Goal: Task Accomplishment & Management: Complete application form

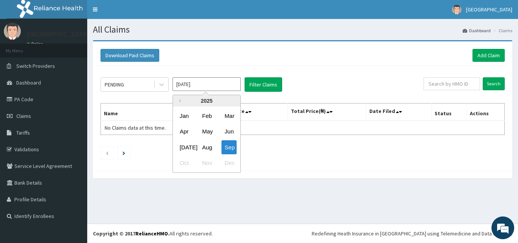
click at [210, 84] on input "Sep 2025" at bounding box center [206, 84] width 68 height 14
click at [209, 147] on div "Aug" at bounding box center [206, 147] width 15 height 14
type input "Aug 2025"
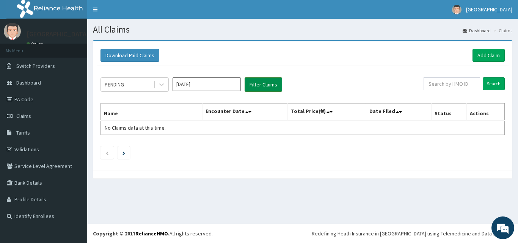
click at [257, 83] on button "Filter Claims" at bounding box center [264, 84] width 38 height 14
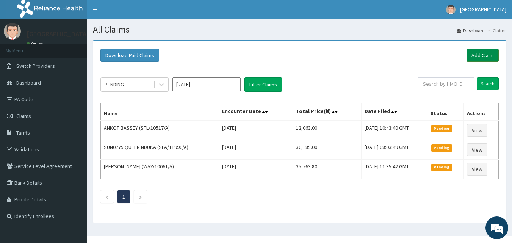
click at [473, 55] on link "Add Claim" at bounding box center [483, 55] width 32 height 13
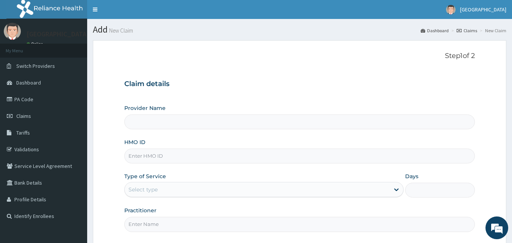
type input "[GEOGRAPHIC_DATA]"
click at [155, 155] on input "HMO ID" at bounding box center [299, 156] width 351 height 15
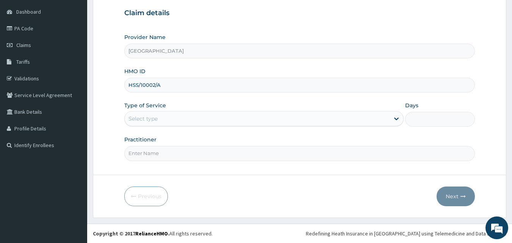
type input "HSS/10002/A"
click at [143, 121] on div "Select type" at bounding box center [143, 119] width 29 height 8
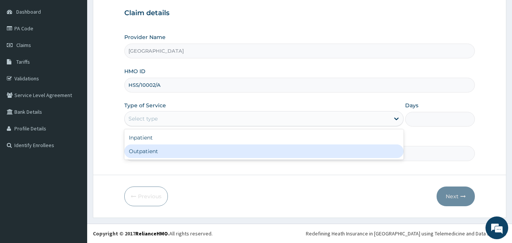
click at [149, 156] on div "Outpatient" at bounding box center [263, 151] width 279 height 14
type input "1"
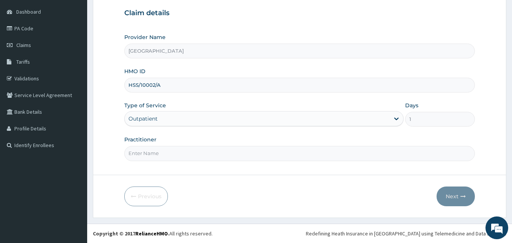
drag, startPoint x: 152, startPoint y: 152, endPoint x: 162, endPoint y: 160, distance: 13.2
click at [152, 152] on input "Practitioner" at bounding box center [299, 153] width 351 height 15
type input "[PERSON_NAME]"
click at [458, 198] on button "Next" at bounding box center [456, 197] width 38 height 20
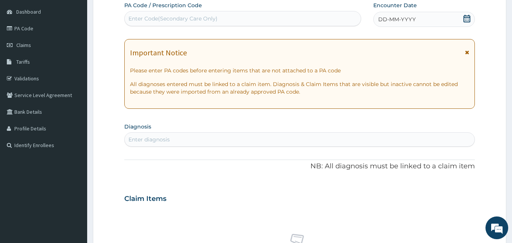
click at [465, 20] on icon at bounding box center [467, 19] width 8 height 8
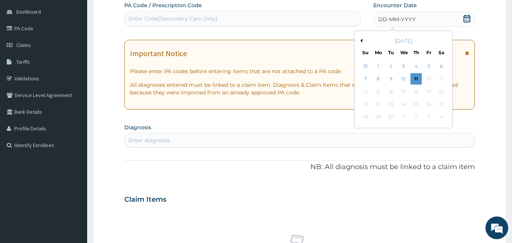
click at [362, 39] on button "Previous Month" at bounding box center [361, 41] width 4 height 4
click at [368, 116] on div "24" at bounding box center [365, 116] width 11 height 11
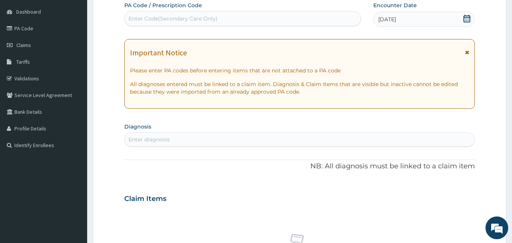
click at [158, 137] on div "Enter diagnosis" at bounding box center [149, 140] width 41 height 8
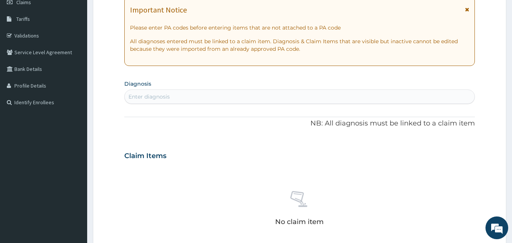
scroll to position [283, 0]
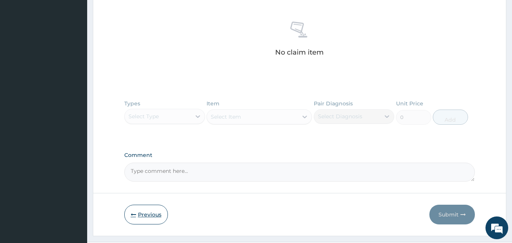
click at [137, 218] on button "Previous" at bounding box center [146, 215] width 44 height 20
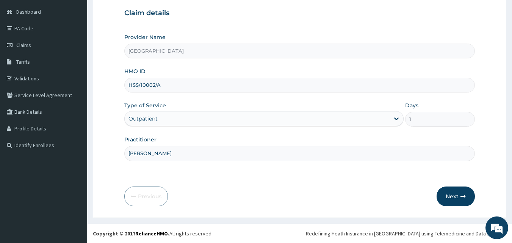
scroll to position [71, 0]
drag, startPoint x: 165, startPoint y: 85, endPoint x: 100, endPoint y: 99, distance: 66.0
click at [101, 99] on form "Step 1 of 2 Claim details Provider Name Anchor Hospital HMO ID HSS/10002/A Type…" at bounding box center [300, 93] width 414 height 249
click at [462, 197] on icon "button" at bounding box center [463, 196] width 5 height 5
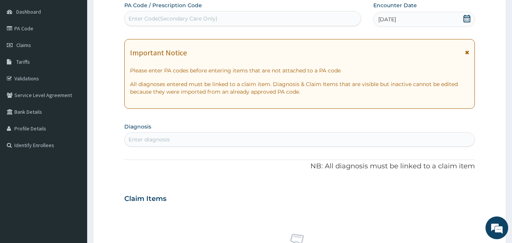
click at [163, 138] on div "Enter diagnosis" at bounding box center [149, 140] width 41 height 8
type input "MALARIA"
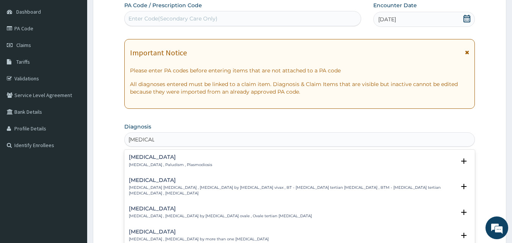
click at [150, 157] on h4 "Malaria" at bounding box center [170, 157] width 83 height 6
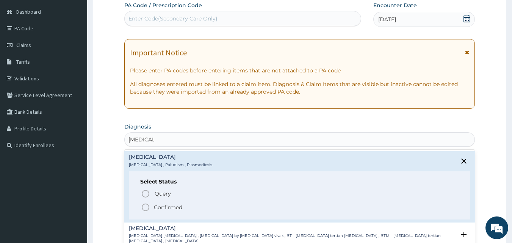
click at [176, 204] on p "Confirmed" at bounding box center [168, 208] width 28 height 8
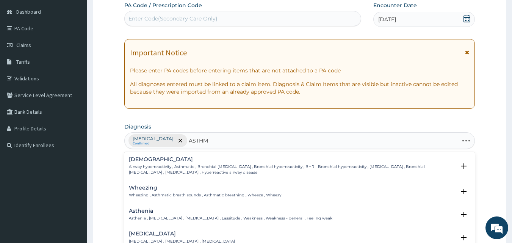
type input "ASTHMA"
click at [156, 165] on p "Airway hyperreactivity , Asthmatic , Bronchial asthma , Bronchial hyperreactivi…" at bounding box center [292, 169] width 327 height 11
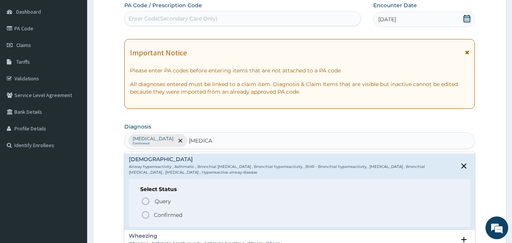
click at [173, 216] on p "Confirmed" at bounding box center [168, 215] width 28 height 8
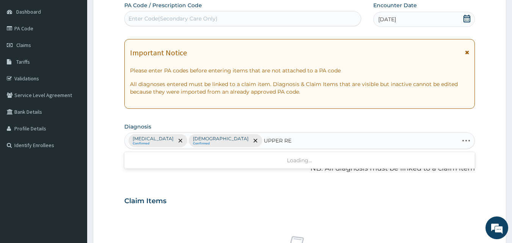
type input "UPPER RES"
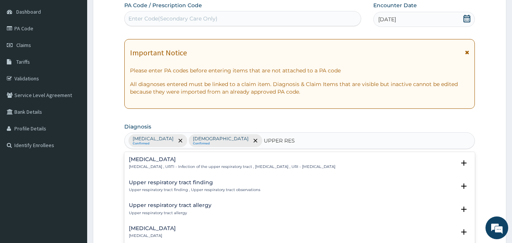
click at [158, 161] on h4 "Upper respiratory infection" at bounding box center [232, 160] width 207 height 6
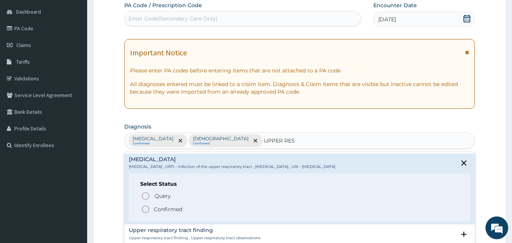
click at [164, 206] on p "Confirmed" at bounding box center [168, 209] width 28 height 8
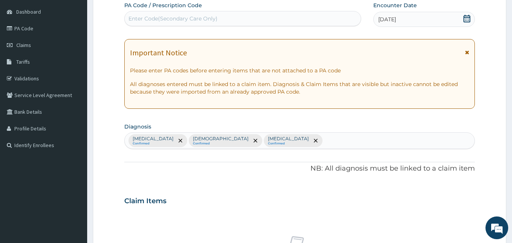
scroll to position [283, 0]
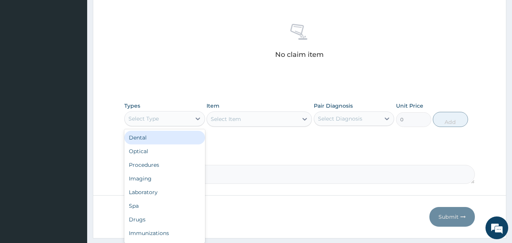
click at [145, 119] on div "Select Type" at bounding box center [144, 119] width 30 height 8
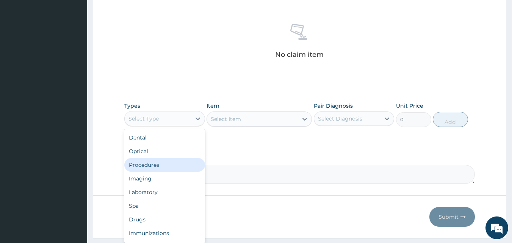
click at [161, 169] on div "Procedures" at bounding box center [164, 165] width 81 height 14
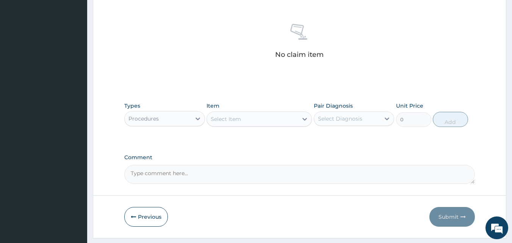
click at [270, 121] on div "Select Item" at bounding box center [252, 119] width 91 height 12
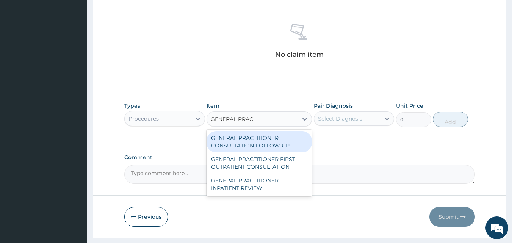
type input "GENERAL PRACT"
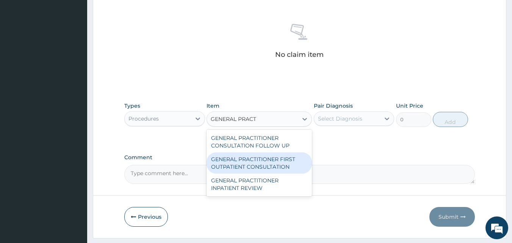
click at [273, 161] on div "GENERAL PRACTITIONER FIRST OUTPATIENT CONSULTATION" at bounding box center [259, 162] width 105 height 21
type input "3750"
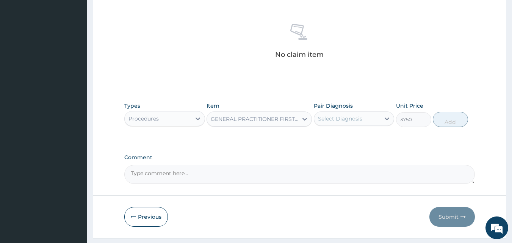
click at [333, 124] on div "Select Diagnosis" at bounding box center [347, 119] width 66 height 12
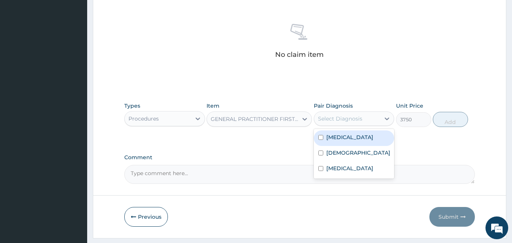
click at [344, 145] on div "[MEDICAL_DATA]" at bounding box center [354, 138] width 81 height 16
checkbox input "true"
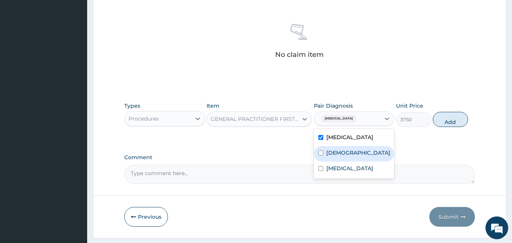
click at [348, 153] on div "Asthma" at bounding box center [354, 154] width 81 height 16
checkbox input "true"
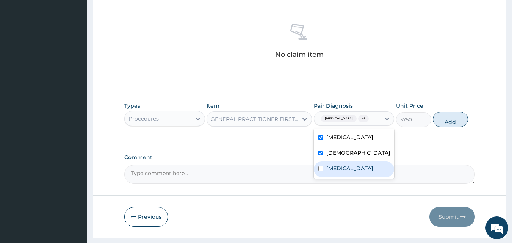
click at [354, 169] on label "Upper respiratory infection" at bounding box center [349, 169] width 47 height 8
checkbox input "true"
click at [450, 116] on button "Add" at bounding box center [450, 119] width 35 height 15
type input "0"
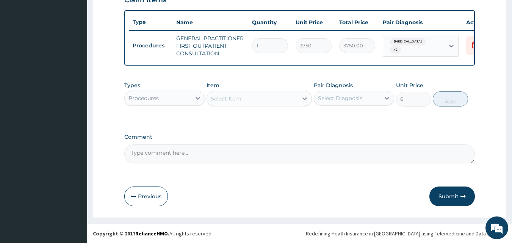
scroll to position [277, 0]
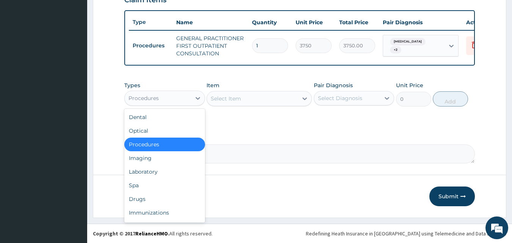
click at [189, 102] on div "Procedures" at bounding box center [158, 98] width 66 height 12
click at [170, 197] on div "Drugs" at bounding box center [164, 199] width 81 height 14
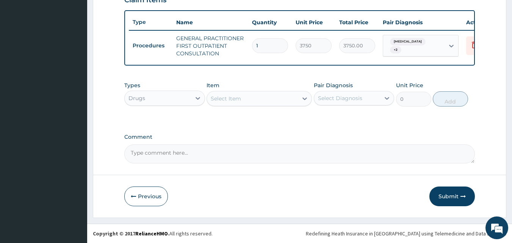
click at [226, 97] on div "Select Item" at bounding box center [226, 99] width 30 height 8
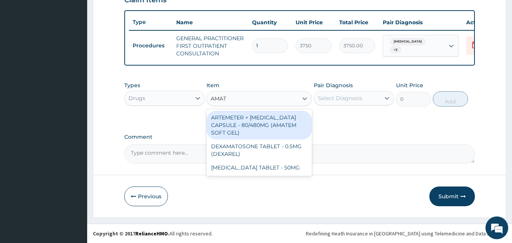
type input "AMATE"
click at [257, 123] on div "ARTEMETER + LUMEFANTRINE CAPSULE - 80/480MG (AMATEM SOFT GEL)" at bounding box center [259, 125] width 105 height 29
type input "420"
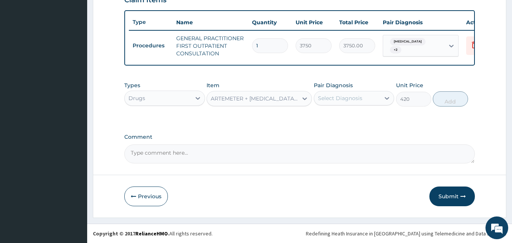
click at [367, 99] on div "Select Diagnosis" at bounding box center [347, 98] width 66 height 12
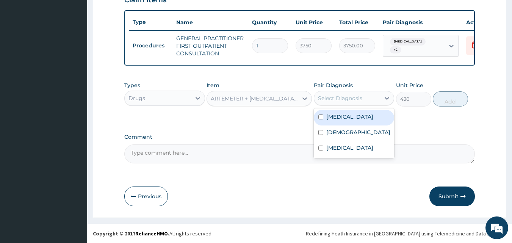
click at [363, 118] on div "[MEDICAL_DATA]" at bounding box center [354, 118] width 81 height 16
checkbox input "true"
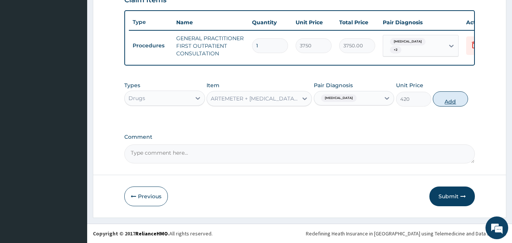
click at [445, 102] on button "Add" at bounding box center [450, 98] width 35 height 15
type input "0"
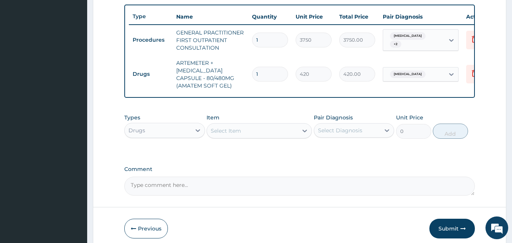
type input "0.00"
type input "6"
type input "2520.00"
type input "6"
click at [228, 135] on div "Select Item" at bounding box center [226, 131] width 30 height 8
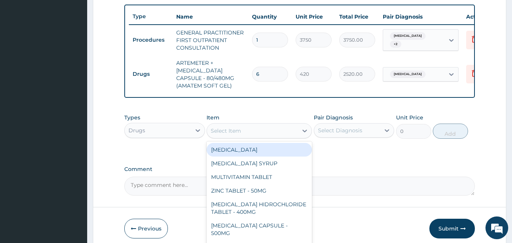
type input "O"
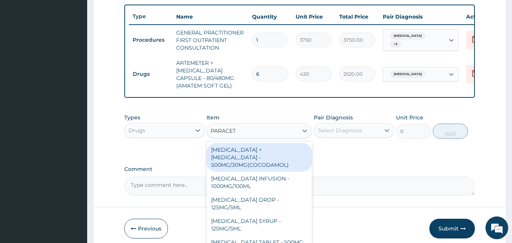
type input "PARACETA"
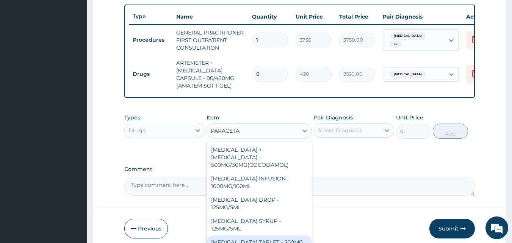
click at [298, 237] on div "PARACETAMOL TABLET - 500MG" at bounding box center [259, 242] width 105 height 14
type input "33.599999999999994"
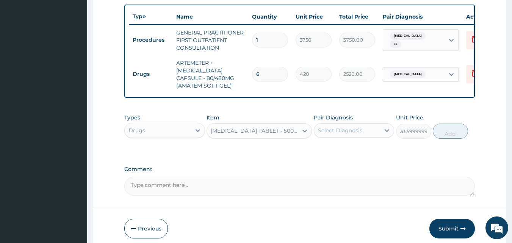
click at [357, 134] on div "Select Diagnosis" at bounding box center [340, 131] width 44 height 8
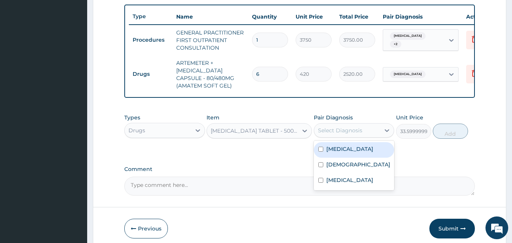
click at [353, 155] on div "[MEDICAL_DATA]" at bounding box center [354, 150] width 81 height 16
checkbox input "true"
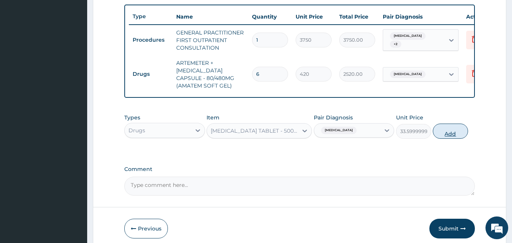
click at [452, 139] on button "Add" at bounding box center [450, 131] width 35 height 15
type input "0"
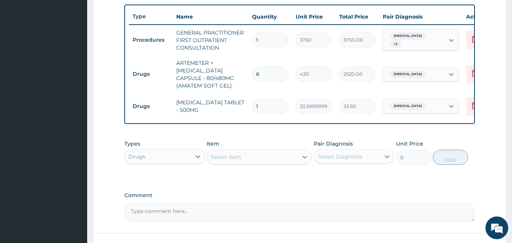
type input "18"
type input "604.80"
type input "18"
click at [228, 161] on div "Select Item" at bounding box center [226, 157] width 30 height 8
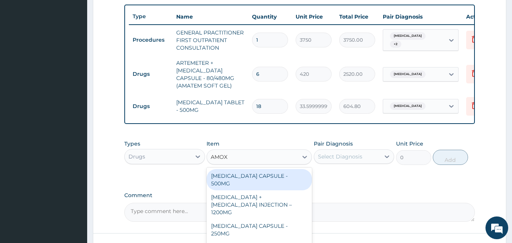
type input "AMOXI"
click at [281, 182] on div "AMOXICILLIN CAPSULE - 500MG" at bounding box center [259, 179] width 105 height 21
type input "112"
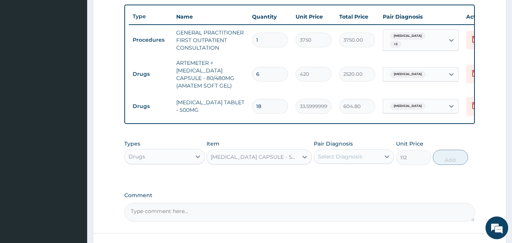
click at [330, 160] on div "Select Diagnosis" at bounding box center [340, 157] width 44 height 8
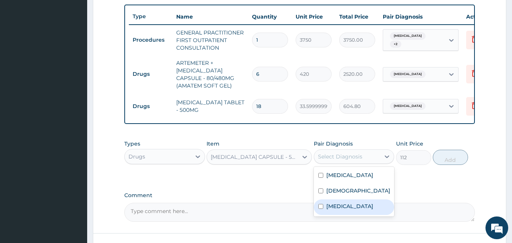
click at [346, 210] on label "Upper respiratory infection" at bounding box center [349, 206] width 47 height 8
checkbox input "true"
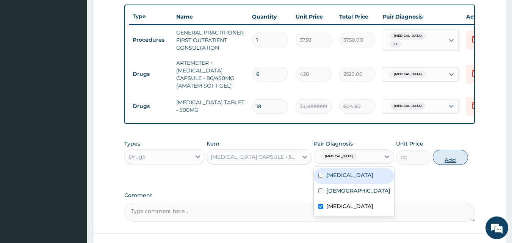
click at [450, 161] on button "Add" at bounding box center [450, 157] width 35 height 15
type input "0"
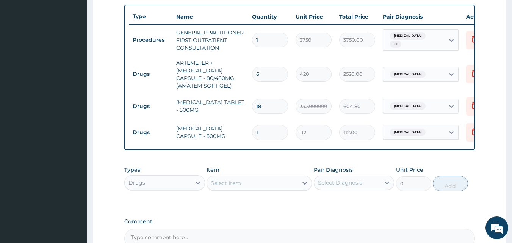
type input "10"
type input "1120.00"
type input "10"
click at [221, 185] on div "Select Item" at bounding box center [226, 183] width 30 height 8
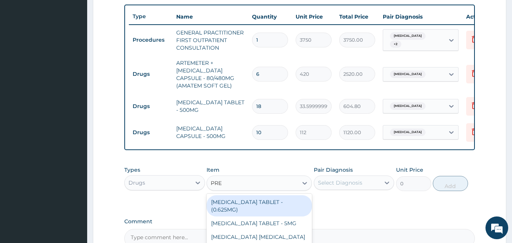
type input "PRED"
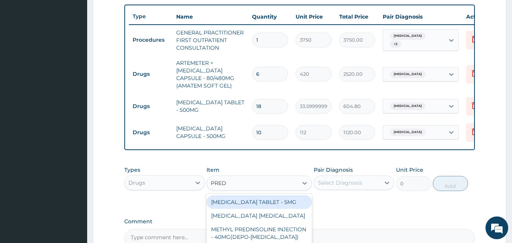
click at [246, 209] on div "PREDNISOLONE TABLET - 5MG" at bounding box center [259, 202] width 105 height 14
type input "42"
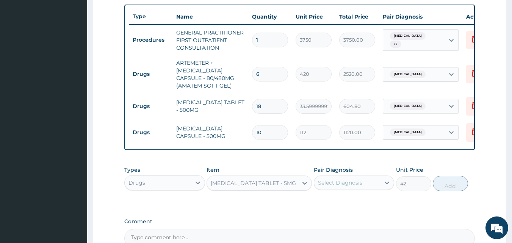
click at [377, 185] on div "Select Diagnosis" at bounding box center [347, 183] width 66 height 12
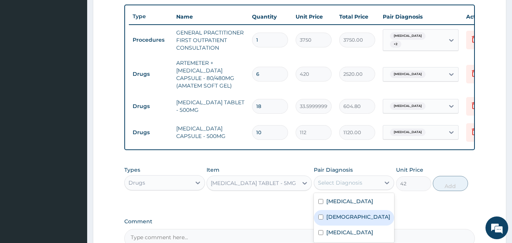
click at [359, 224] on div "Asthma" at bounding box center [354, 218] width 81 height 16
checkbox input "true"
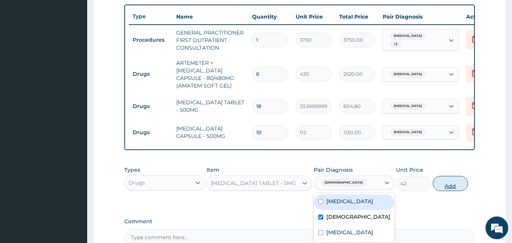
click at [443, 190] on button "Add" at bounding box center [450, 183] width 35 height 15
type input "0"
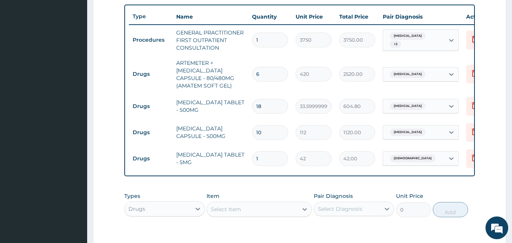
type input "10"
type input "420.00"
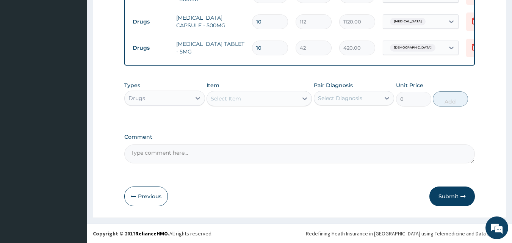
type input "10"
click at [212, 102] on div "Select Item" at bounding box center [226, 99] width 30 height 8
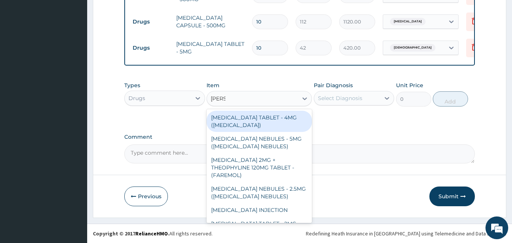
type input "SALBU"
click at [254, 123] on div "SALBUTAMOL TABLET - 4MG (VENTOLIN)" at bounding box center [259, 121] width 105 height 21
type input "56"
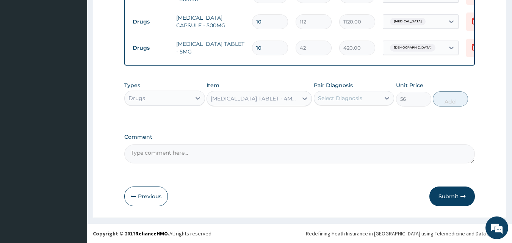
click at [347, 106] on div "Pair Diagnosis Select Diagnosis" at bounding box center [354, 94] width 81 height 25
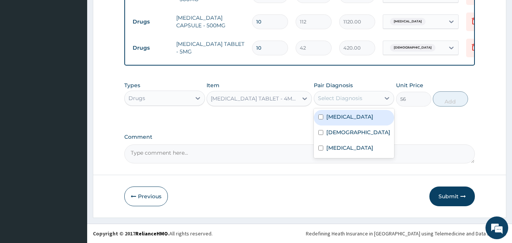
click at [346, 101] on div "Select Diagnosis" at bounding box center [340, 98] width 44 height 8
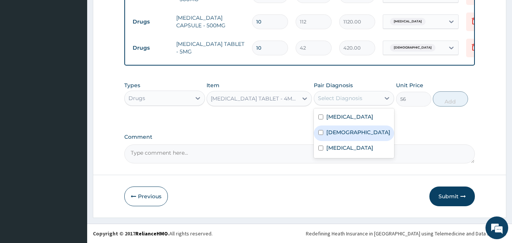
click at [343, 134] on label "Asthma" at bounding box center [358, 133] width 64 height 8
checkbox input "true"
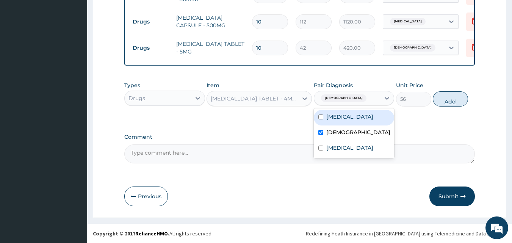
click at [450, 98] on button "Add" at bounding box center [450, 98] width 35 height 15
type input "0"
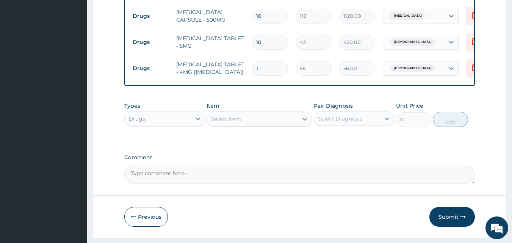
type input "0.00"
type input "5"
type input "280.00"
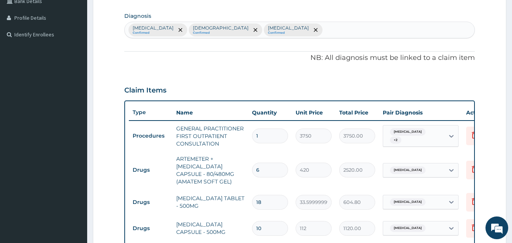
scroll to position [75, 0]
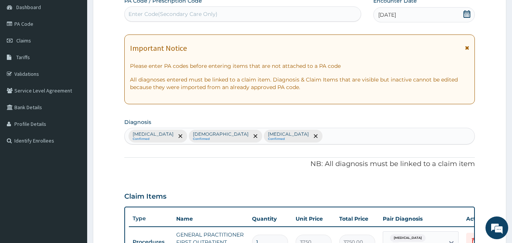
type input "5"
click at [311, 131] on div "Malaria Confirmed Asthma Confirmed Upper respiratory infection Confirmed" at bounding box center [300, 136] width 350 height 16
type input "COUGH"
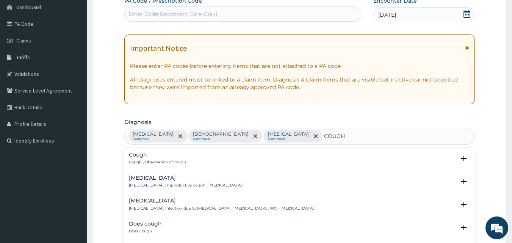
click at [157, 158] on div "Cough Cough , Observation of cough" at bounding box center [157, 158] width 57 height 13
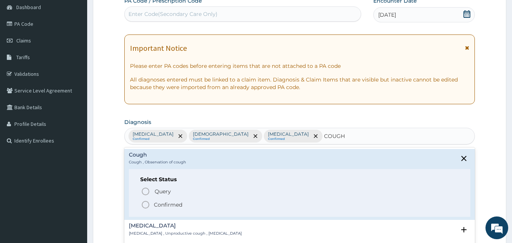
click at [172, 203] on p "Confirmed" at bounding box center [168, 205] width 28 height 8
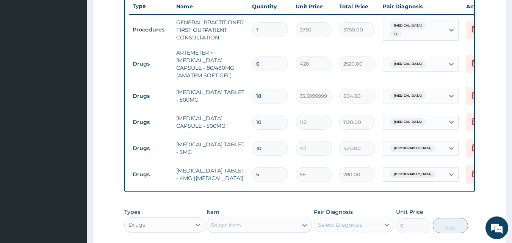
scroll to position [394, 0]
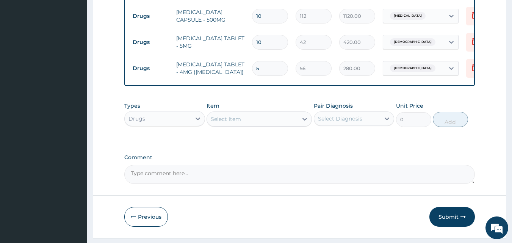
click at [232, 122] on div "Select Item" at bounding box center [226, 119] width 30 height 8
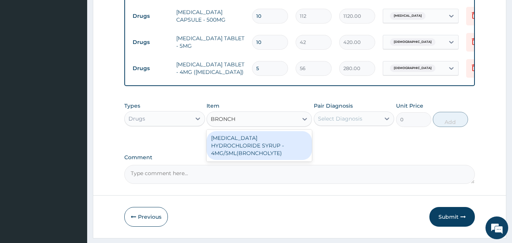
type input "BRONCHO"
click at [230, 147] on div "BROMHEXINE HYDROCHLORIDE SYRUP - 4MG/5ML(BRONCHOLYTE)" at bounding box center [259, 145] width 105 height 29
type input "896"
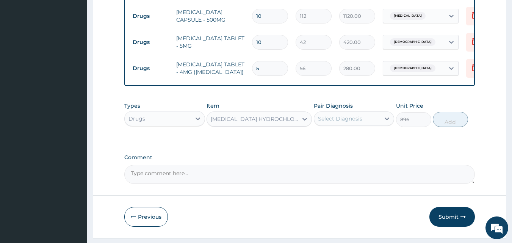
click at [336, 122] on div "Select Diagnosis" at bounding box center [340, 119] width 44 height 8
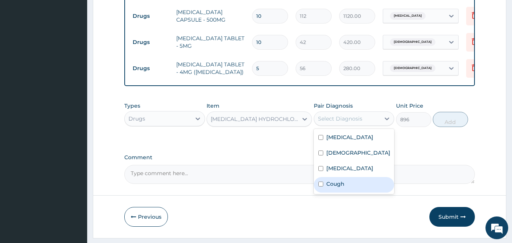
click at [353, 193] on div "Cough" at bounding box center [354, 185] width 81 height 16
checkbox input "true"
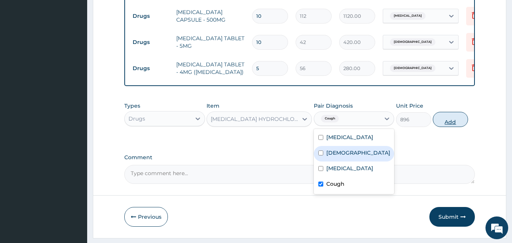
click at [448, 123] on button "Add" at bounding box center [450, 119] width 35 height 15
type input "0"
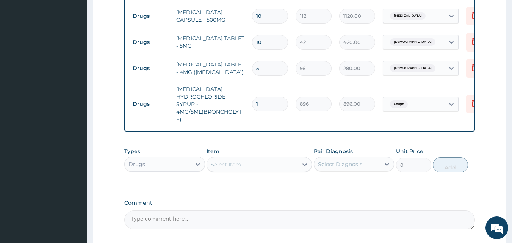
scroll to position [466, 0]
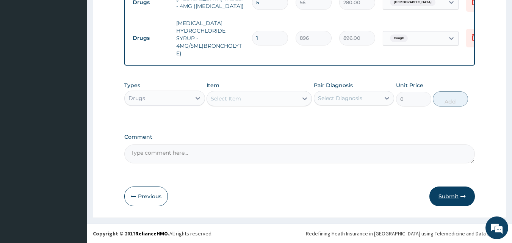
click at [449, 194] on button "Submit" at bounding box center [452, 197] width 45 height 20
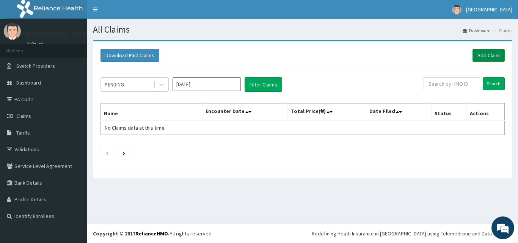
click at [485, 55] on link "Add Claim" at bounding box center [488, 55] width 32 height 13
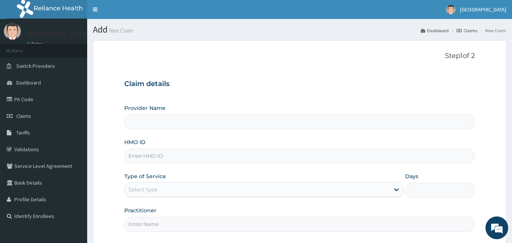
type input "[GEOGRAPHIC_DATA]"
click at [169, 160] on input "HMO ID" at bounding box center [299, 156] width 351 height 15
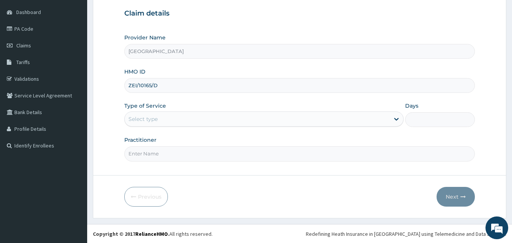
scroll to position [71, 0]
type input "ZEI/10165/D"
click at [166, 118] on div "Select type" at bounding box center [257, 119] width 265 height 12
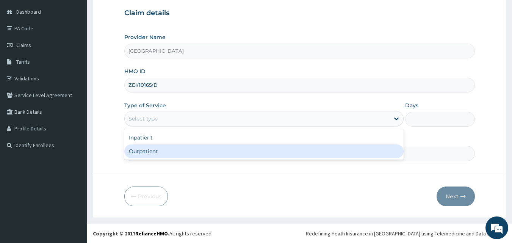
click at [160, 150] on div "Outpatient" at bounding box center [263, 151] width 279 height 14
type input "1"
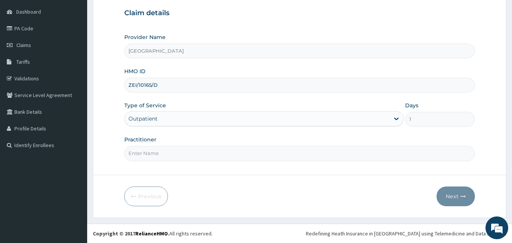
click at [160, 151] on input "Practitioner" at bounding box center [299, 153] width 351 height 15
type input "DR ALBERTO"
click at [459, 200] on button "Next" at bounding box center [456, 197] width 38 height 20
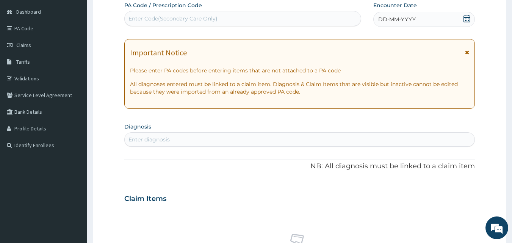
click at [466, 17] on icon at bounding box center [467, 19] width 7 height 8
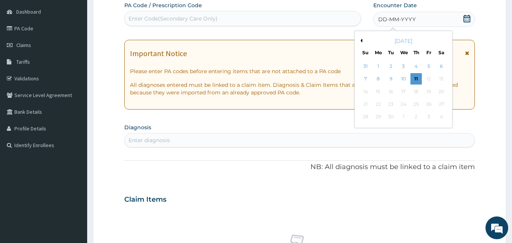
click at [362, 40] on button "Previous Month" at bounding box center [361, 41] width 4 height 4
click at [365, 115] on div "24" at bounding box center [365, 116] width 11 height 11
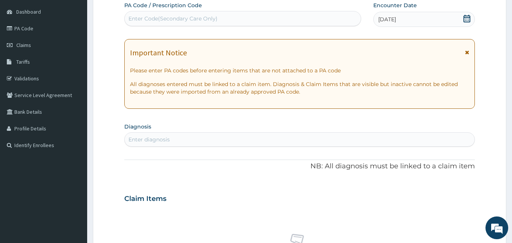
click at [179, 138] on div "Enter diagnosis" at bounding box center [300, 139] width 350 height 12
type input "[MEDICAL_DATA]"
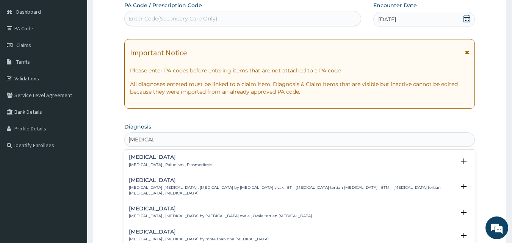
click at [159, 162] on p "Malaria , Paludism , Plasmodiosis" at bounding box center [170, 164] width 83 height 5
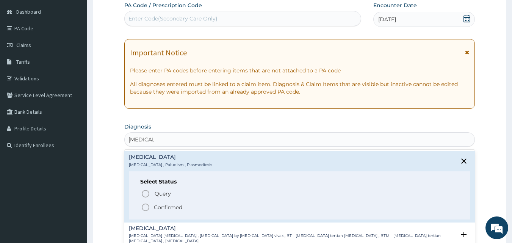
click at [163, 205] on p "Confirmed" at bounding box center [168, 208] width 28 height 8
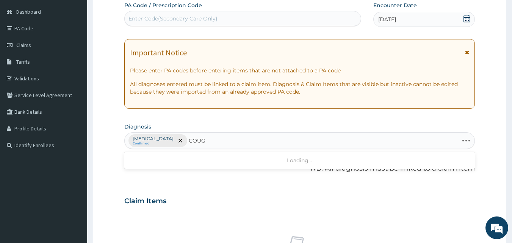
type input "COUGH"
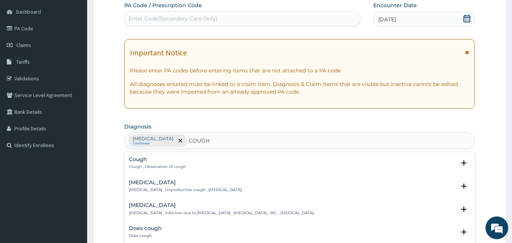
click at [130, 159] on h4 "Cough" at bounding box center [157, 160] width 57 height 6
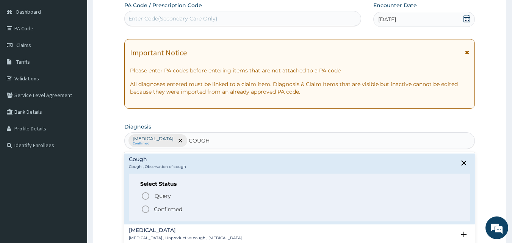
click at [161, 209] on p "Confirmed" at bounding box center [168, 209] width 28 height 8
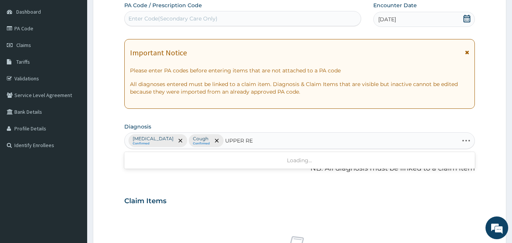
type input "UPPER RES"
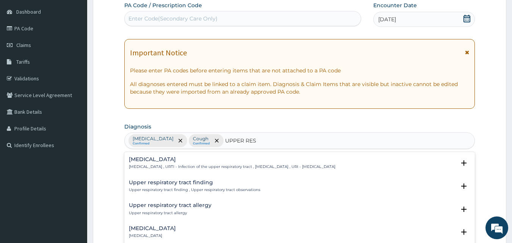
click at [152, 161] on h4 "Upper respiratory infection" at bounding box center [232, 160] width 207 height 6
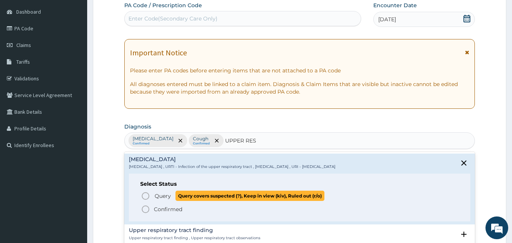
click at [165, 196] on span "Query" at bounding box center [163, 196] width 16 height 8
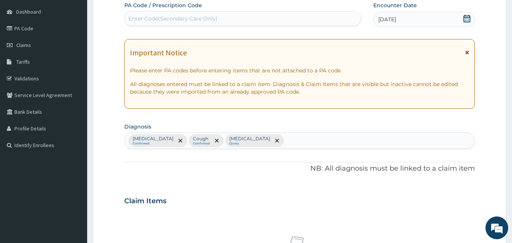
scroll to position [283, 0]
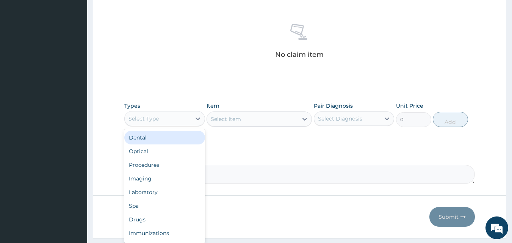
click at [149, 121] on div "Select Type" at bounding box center [144, 119] width 30 height 8
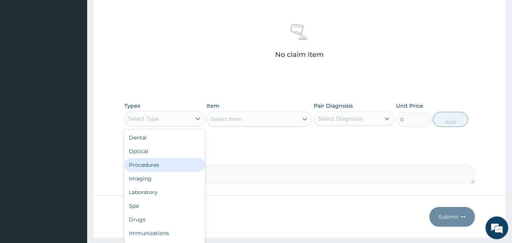
click at [157, 163] on div "Procedures" at bounding box center [164, 165] width 81 height 14
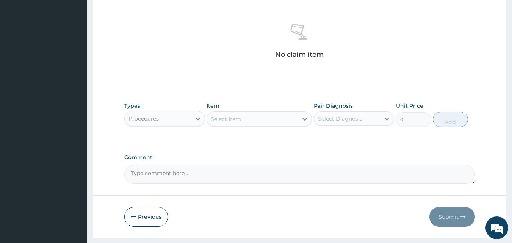
click at [230, 120] on div "Select Item" at bounding box center [226, 119] width 30 height 8
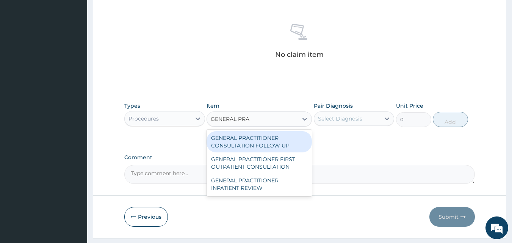
type input "GENERAL PRAC"
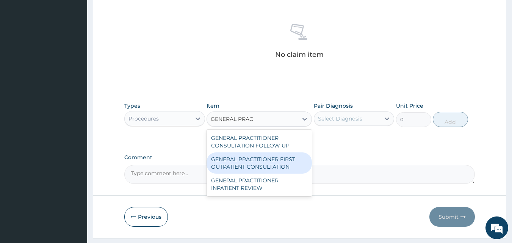
click at [287, 161] on div "GENERAL PRACTITIONER FIRST OUTPATIENT CONSULTATION" at bounding box center [259, 162] width 105 height 21
type input "3750"
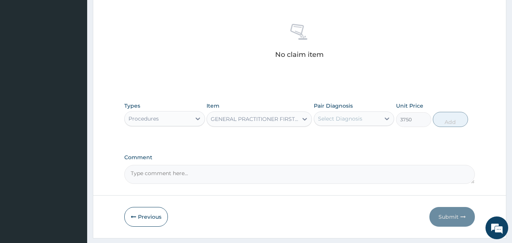
click at [344, 123] on div "Select Diagnosis" at bounding box center [347, 119] width 66 height 12
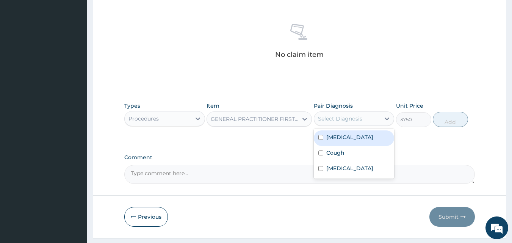
click at [344, 136] on label "[MEDICAL_DATA]" at bounding box center [349, 137] width 47 height 8
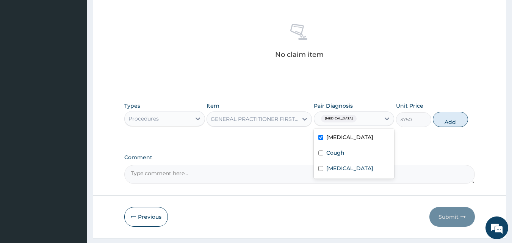
checkbox input "true"
click at [347, 159] on div "Cough" at bounding box center [354, 154] width 81 height 16
checkbox input "true"
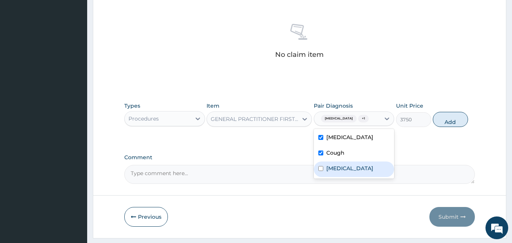
click at [347, 177] on div "Upper respiratory infection" at bounding box center [354, 169] width 81 height 16
checkbox input "true"
click at [457, 118] on button "Add" at bounding box center [450, 119] width 35 height 15
type input "0"
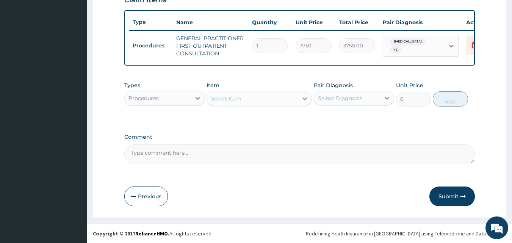
scroll to position [277, 0]
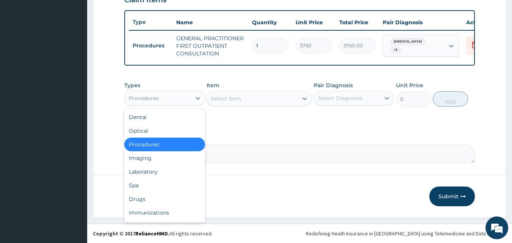
click at [172, 101] on div "Procedures" at bounding box center [158, 98] width 66 height 12
click at [154, 201] on div "Drugs" at bounding box center [164, 199] width 81 height 14
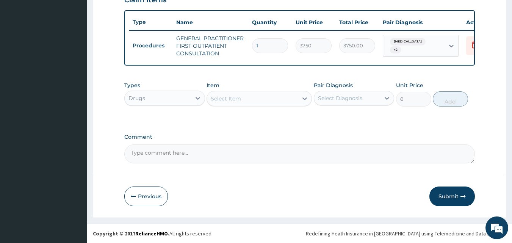
click at [243, 99] on div "Select Item" at bounding box center [252, 98] width 91 height 12
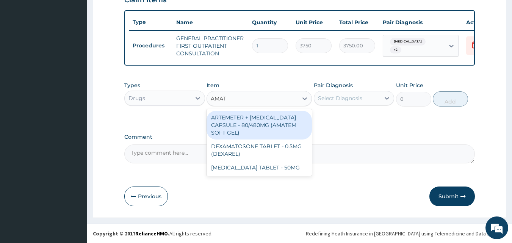
type input "AMATE"
click at [270, 131] on div "ARTEMETER + LUMEFANTRINE CAPSULE - 80/480MG (AMATEM SOFT GEL)" at bounding box center [259, 125] width 105 height 29
type input "420"
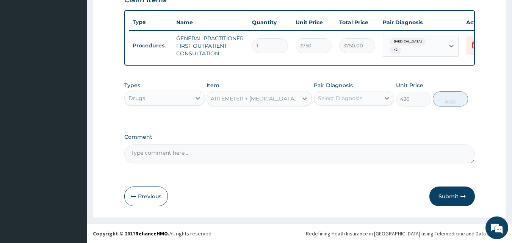
click at [354, 99] on div "Select Diagnosis" at bounding box center [340, 98] width 44 height 8
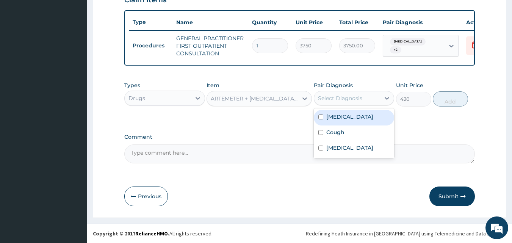
click at [356, 119] on div "[MEDICAL_DATA]" at bounding box center [354, 118] width 81 height 16
checkbox input "true"
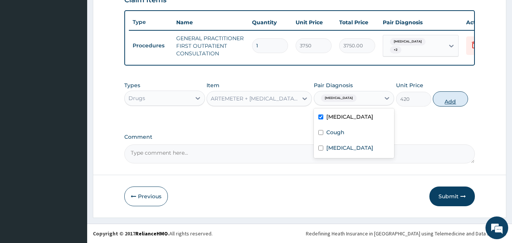
click at [442, 100] on button "Add" at bounding box center [450, 98] width 35 height 15
type input "0"
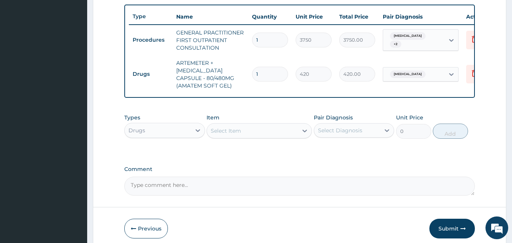
type input "18"
type input "7560.00"
type input "18"
click at [271, 134] on div "Select Item" at bounding box center [252, 131] width 91 height 12
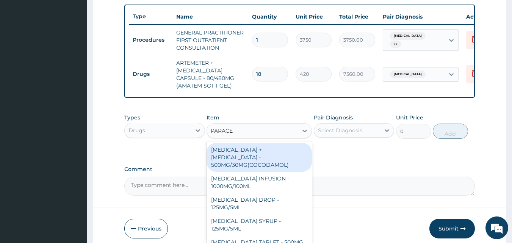
type input "PARACETA"
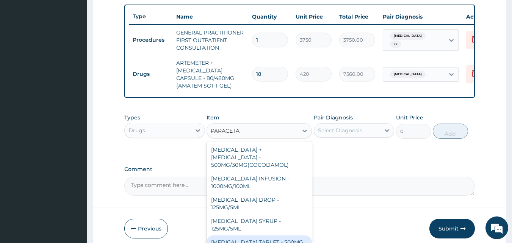
click at [282, 237] on div "PARACETAMOL TABLET - 500MG" at bounding box center [259, 242] width 105 height 14
type input "33.599999999999994"
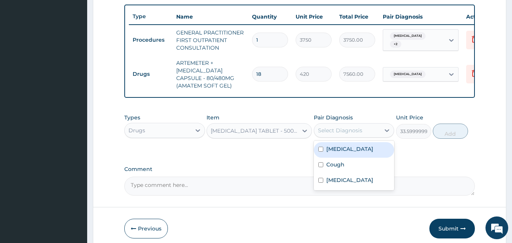
click at [368, 136] on div "Select Diagnosis" at bounding box center [347, 130] width 66 height 12
click at [356, 158] on div "[MEDICAL_DATA]" at bounding box center [354, 150] width 81 height 16
checkbox input "true"
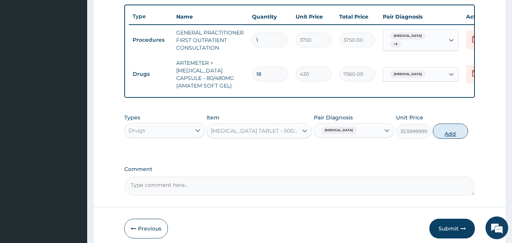
click at [437, 137] on button "Add" at bounding box center [450, 131] width 35 height 15
type input "0"
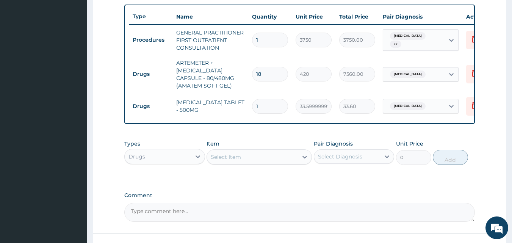
type input "0.00"
type input "9"
type input "302.40"
type input "9"
click at [252, 162] on div "Select Item" at bounding box center [252, 157] width 91 height 12
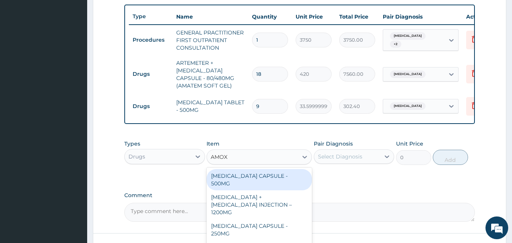
type input "AMOXI"
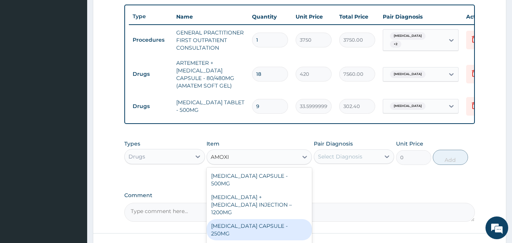
click at [285, 219] on div "AMOXICILLIN CAPSULE - 250MG" at bounding box center [259, 229] width 105 height 21
type input "56"
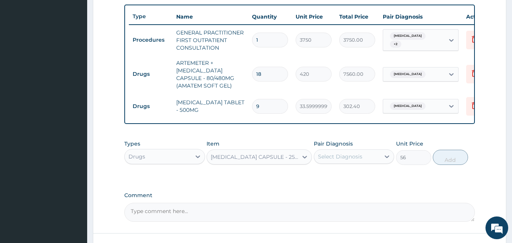
click at [373, 163] on div "Select Diagnosis" at bounding box center [347, 156] width 66 height 12
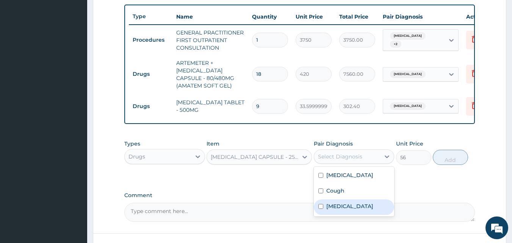
click at [351, 210] on label "Upper respiratory infection" at bounding box center [349, 206] width 47 height 8
checkbox input "true"
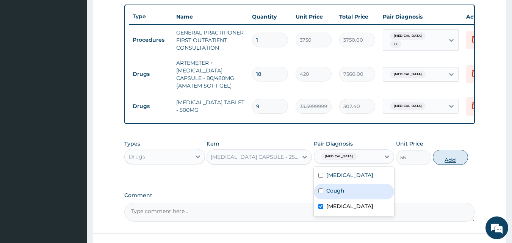
click at [443, 165] on button "Add" at bounding box center [450, 157] width 35 height 15
type input "0"
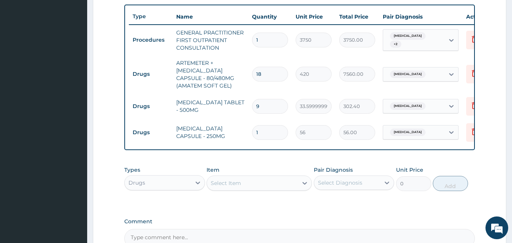
type input "10"
type input "560.00"
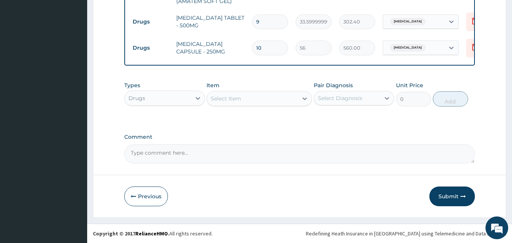
scroll to position [368, 0]
type input "10"
click at [455, 195] on button "Submit" at bounding box center [452, 197] width 45 height 20
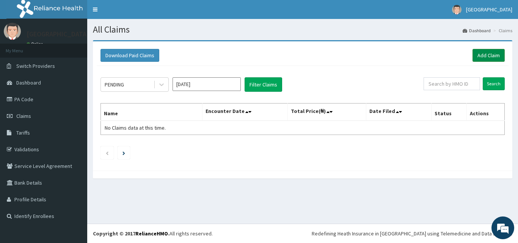
click at [483, 59] on link "Add Claim" at bounding box center [488, 55] width 32 height 13
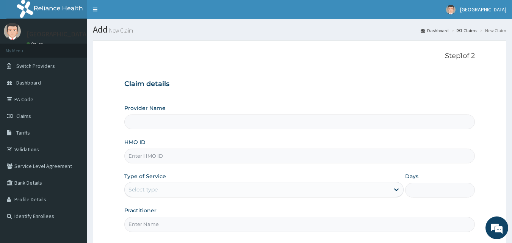
type input "[GEOGRAPHIC_DATA]"
click at [147, 148] on div "HMO ID" at bounding box center [299, 150] width 351 height 25
click at [148, 154] on input "HMO ID" at bounding box center [299, 156] width 351 height 15
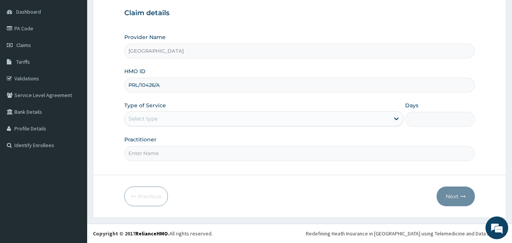
type input "PRL/10426/A"
click at [139, 113] on div "Select type" at bounding box center [257, 119] width 265 height 12
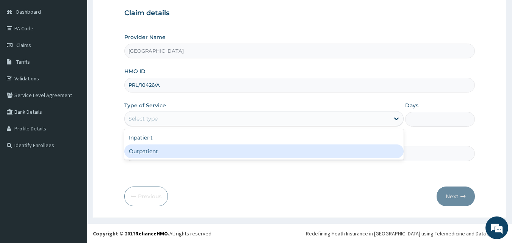
click at [149, 152] on div "Outpatient" at bounding box center [263, 151] width 279 height 14
type input "1"
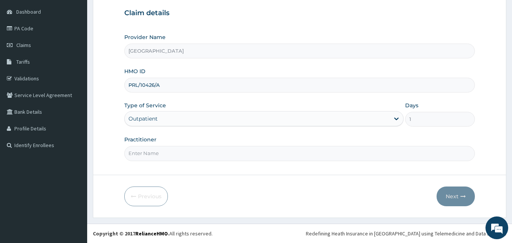
click at [165, 161] on div "Step 1 of 2 Claim details Provider Name [GEOGRAPHIC_DATA] HMO ID PRL/10426/A Ty…" at bounding box center [299, 72] width 351 height 182
click at [168, 154] on input "Practitioner" at bounding box center [299, 153] width 351 height 15
type input "[PERSON_NAME]"
click at [456, 199] on button "Next" at bounding box center [456, 197] width 38 height 20
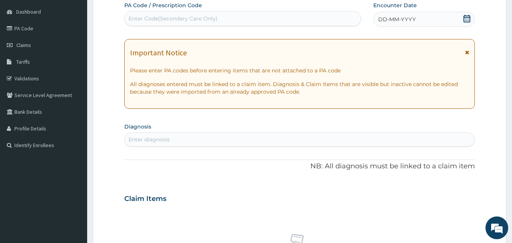
click at [465, 18] on icon at bounding box center [467, 19] width 8 height 8
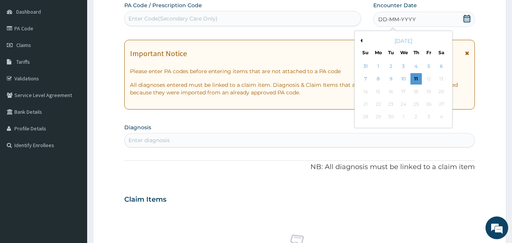
click at [362, 41] on button "Previous Month" at bounding box center [361, 41] width 4 height 4
click at [367, 118] on div "24" at bounding box center [365, 116] width 11 height 11
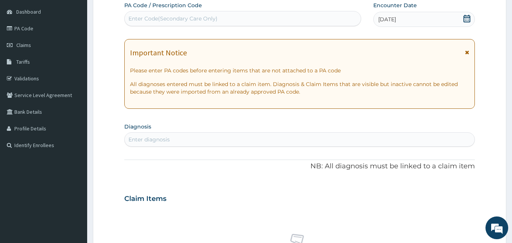
click at [188, 136] on div "Enter diagnosis" at bounding box center [300, 139] width 350 height 12
type input "[MEDICAL_DATA]"
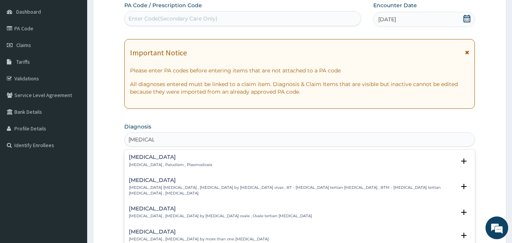
click at [160, 160] on div "[MEDICAL_DATA] [MEDICAL_DATA] , Paludism , Plasmodiosis" at bounding box center [170, 160] width 83 height 13
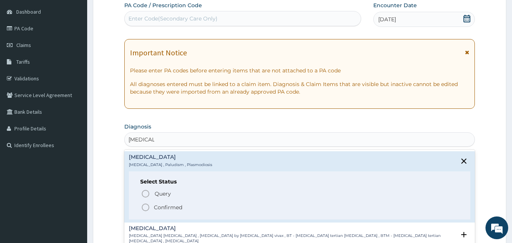
click at [174, 204] on p "Confirmed" at bounding box center [168, 208] width 28 height 8
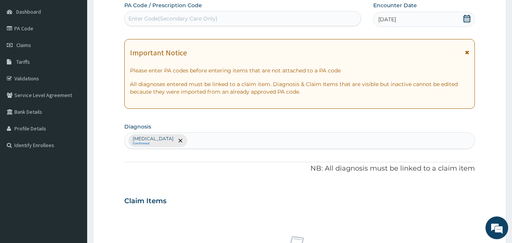
scroll to position [283, 0]
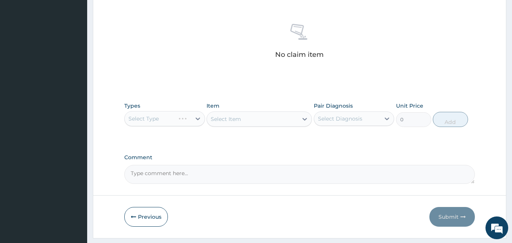
click at [155, 121] on div "Select Type" at bounding box center [164, 118] width 81 height 15
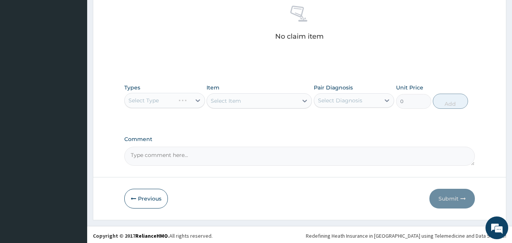
scroll to position [304, 0]
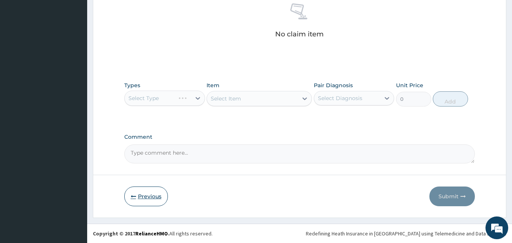
click at [149, 196] on button "Previous" at bounding box center [146, 197] width 44 height 20
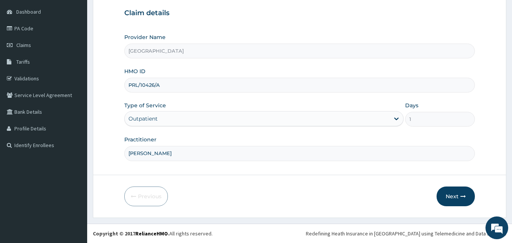
scroll to position [71, 0]
drag, startPoint x: 168, startPoint y: 83, endPoint x: 97, endPoint y: 91, distance: 70.6
click at [97, 91] on form "Step 1 of 2 Claim details Provider Name [GEOGRAPHIC_DATA] HMO ID PRL/10426/A Ty…" at bounding box center [300, 93] width 414 height 249
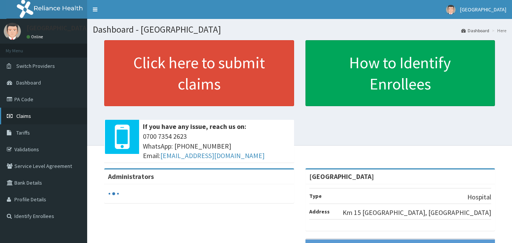
click at [33, 117] on link "Claims" at bounding box center [43, 116] width 87 height 17
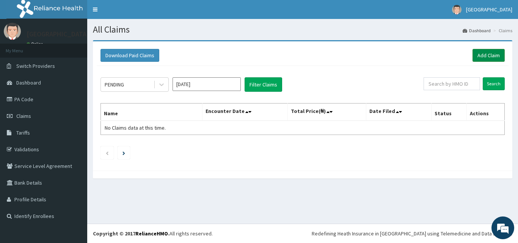
click at [478, 51] on link "Add Claim" at bounding box center [488, 55] width 32 height 13
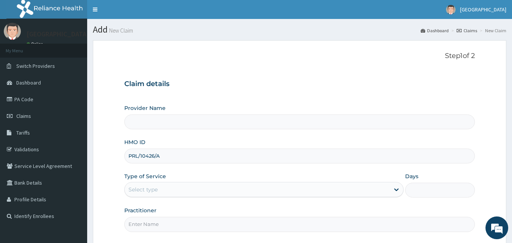
type input "PRL/10426/A"
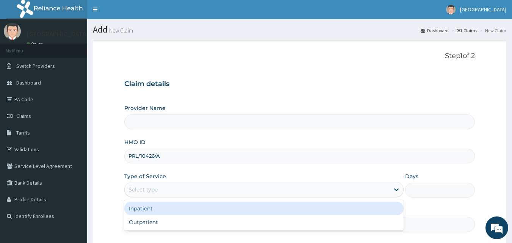
click at [152, 187] on div "Select type" at bounding box center [143, 190] width 29 height 8
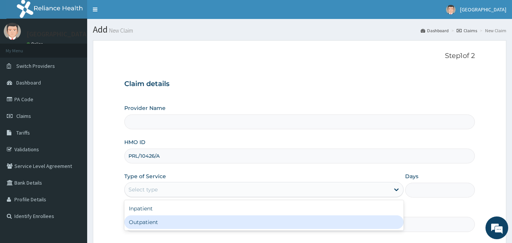
click at [155, 221] on div "Outpatient" at bounding box center [263, 222] width 279 height 14
type input "1"
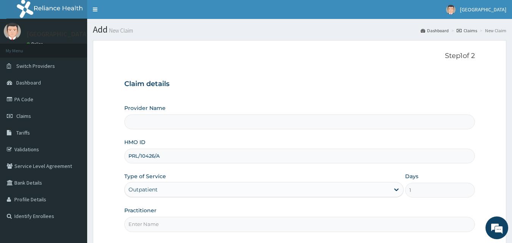
type input "[GEOGRAPHIC_DATA]"
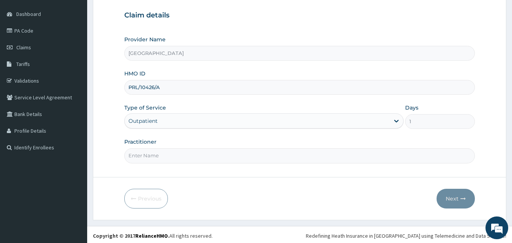
scroll to position [71, 0]
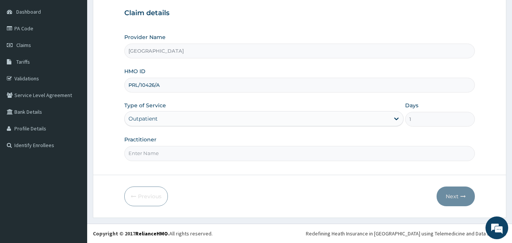
click at [151, 150] on input "Practitioner" at bounding box center [299, 153] width 351 height 15
type input "DR ALBERTO"
click at [448, 192] on button "Next" at bounding box center [456, 197] width 38 height 20
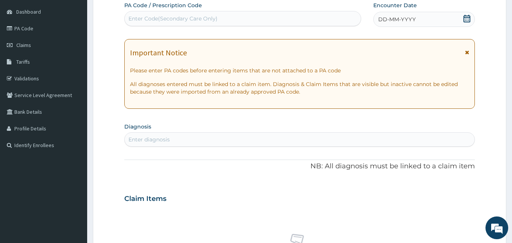
click at [469, 17] on icon at bounding box center [467, 19] width 7 height 8
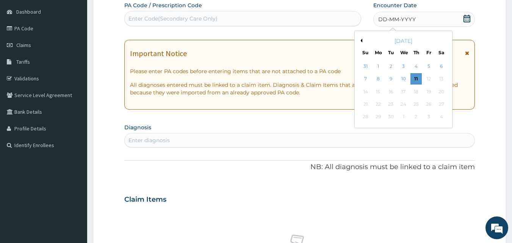
click at [361, 39] on button "Previous Month" at bounding box center [361, 41] width 4 height 4
click at [367, 117] on div "24" at bounding box center [365, 116] width 11 height 11
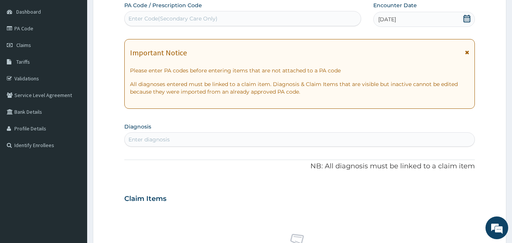
click at [201, 138] on div "Enter diagnosis" at bounding box center [300, 139] width 350 height 12
type input "MALARIA"
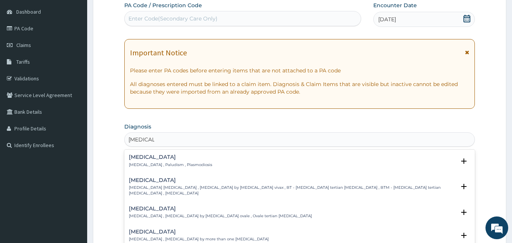
click at [138, 154] on h4 "Malaria" at bounding box center [170, 157] width 83 height 6
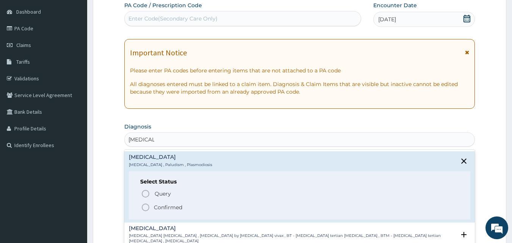
click at [168, 209] on p "Confirmed" at bounding box center [168, 208] width 28 height 8
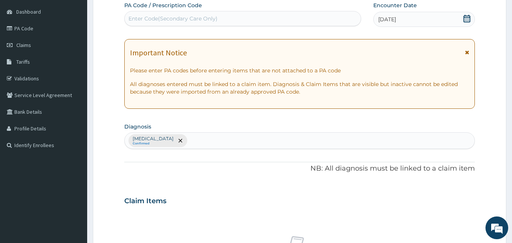
scroll to position [283, 0]
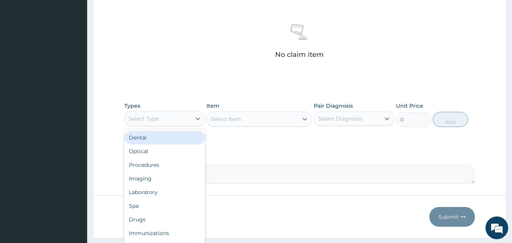
click at [161, 118] on div "Select Type" at bounding box center [158, 119] width 66 height 12
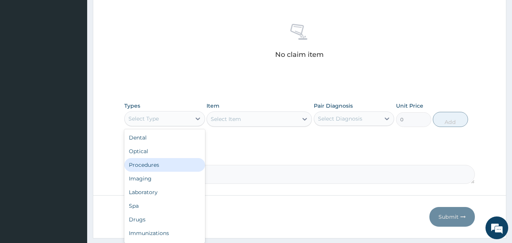
click at [160, 165] on div "Procedures" at bounding box center [164, 165] width 81 height 14
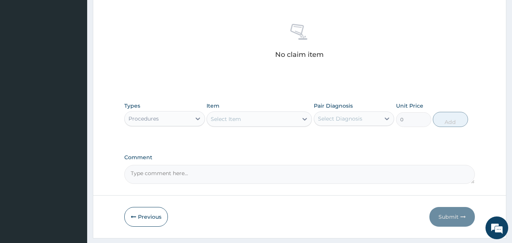
click at [246, 121] on div "Select Item" at bounding box center [252, 119] width 91 height 12
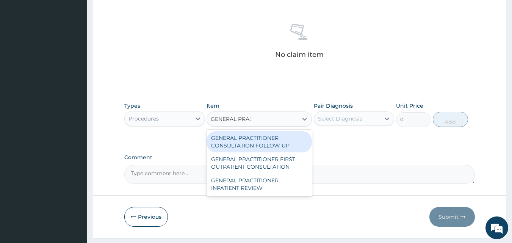
type input "GENERAL PRACT"
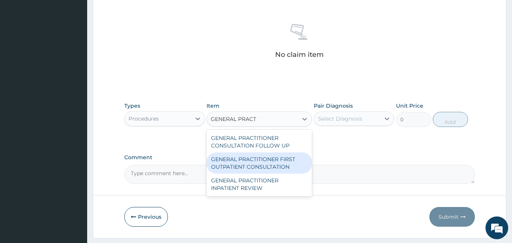
click at [273, 161] on div "GENERAL PRACTITIONER FIRST OUTPATIENT CONSULTATION" at bounding box center [259, 162] width 105 height 21
type input "3750"
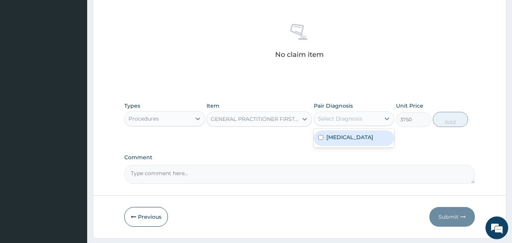
click at [338, 118] on div "Select Diagnosis" at bounding box center [340, 119] width 44 height 8
click at [345, 142] on div "Malaria" at bounding box center [354, 138] width 81 height 16
checkbox input "true"
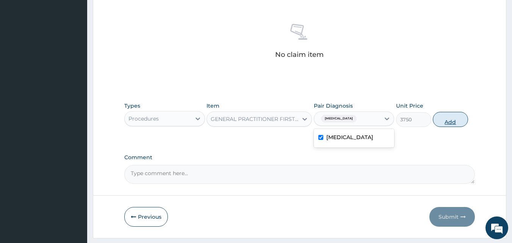
click at [443, 119] on button "Add" at bounding box center [450, 119] width 35 height 15
type input "0"
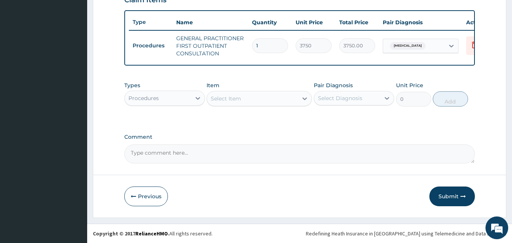
scroll to position [277, 0]
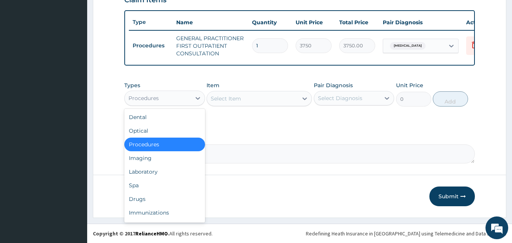
click at [175, 99] on div "Procedures" at bounding box center [158, 98] width 66 height 12
click at [163, 176] on div "Laboratory" at bounding box center [164, 172] width 81 height 14
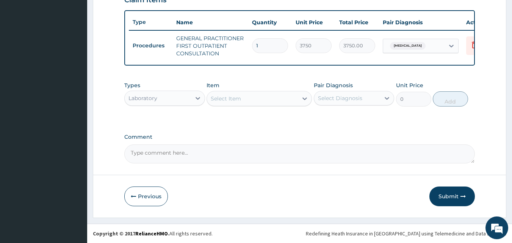
click at [188, 102] on div "Laboratory" at bounding box center [158, 98] width 66 height 12
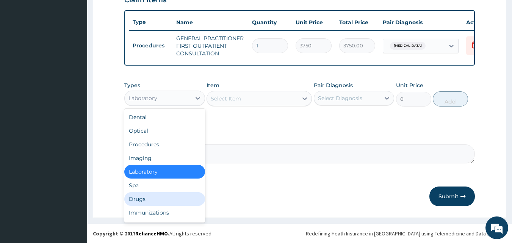
drag, startPoint x: 167, startPoint y: 196, endPoint x: 167, endPoint y: 190, distance: 6.8
click at [166, 196] on div "Drugs" at bounding box center [164, 199] width 81 height 14
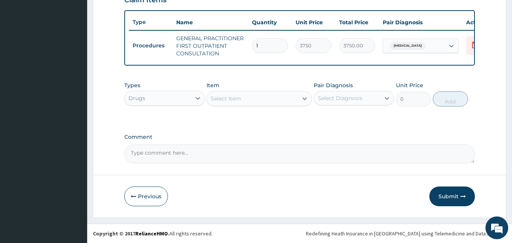
click at [238, 97] on div "Select Item" at bounding box center [226, 99] width 30 height 8
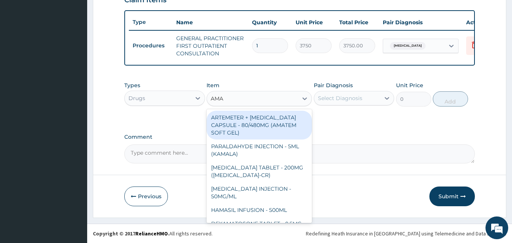
type input "AMAT"
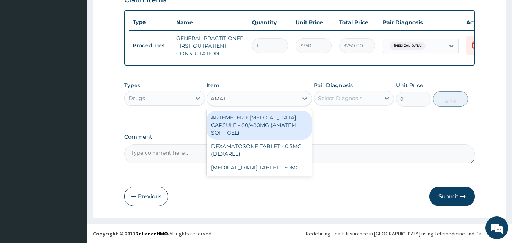
click at [268, 127] on div "ARTEMETER + LUMEFANTRINE CAPSULE - 80/480MG (AMATEM SOFT GEL)" at bounding box center [259, 125] width 105 height 29
type input "420"
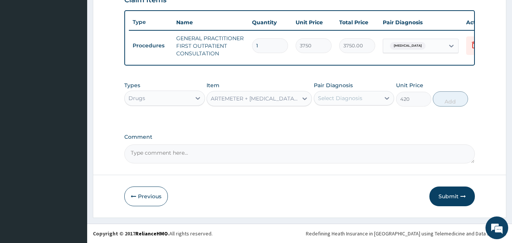
click at [353, 97] on div "Select Diagnosis" at bounding box center [340, 98] width 44 height 8
click at [345, 121] on div "Malaria" at bounding box center [354, 118] width 81 height 16
checkbox input "true"
click at [441, 98] on button "Add" at bounding box center [450, 98] width 35 height 15
type input "0"
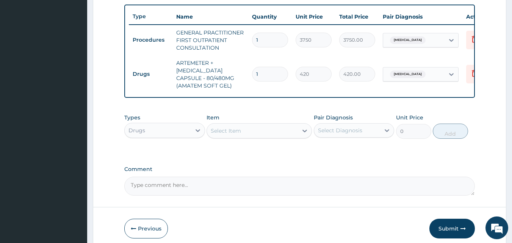
type input "0.00"
type input "6"
type input "2520.00"
type input "6"
click at [291, 136] on div "Select Item" at bounding box center [252, 131] width 91 height 12
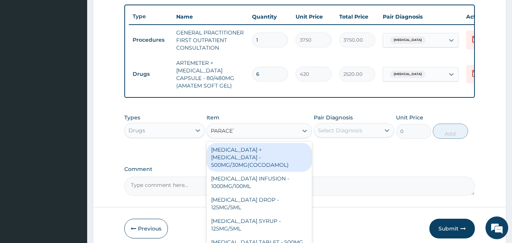
type input "PARACETA"
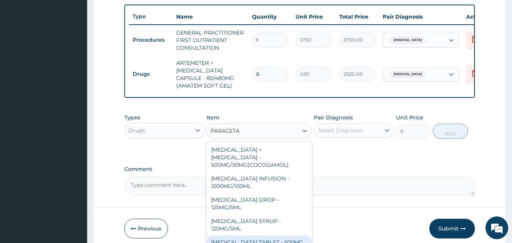
click at [293, 237] on div "PARACETAMOL TABLET - 500MG" at bounding box center [259, 242] width 105 height 14
type input "33.599999999999994"
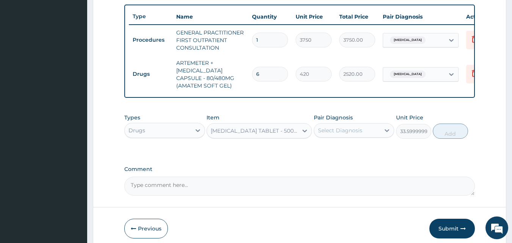
click at [372, 136] on div "Select Diagnosis" at bounding box center [347, 130] width 66 height 12
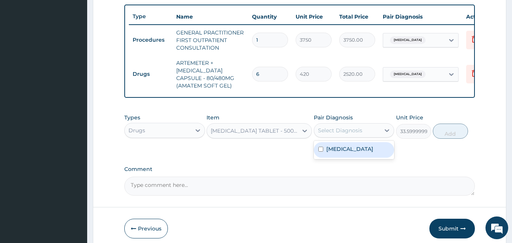
click at [363, 155] on div "Malaria" at bounding box center [354, 150] width 81 height 16
checkbox input "true"
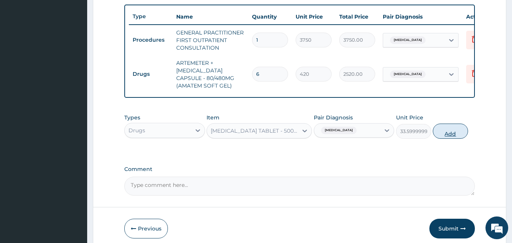
click at [442, 138] on button "Add" at bounding box center [450, 131] width 35 height 15
type input "0"
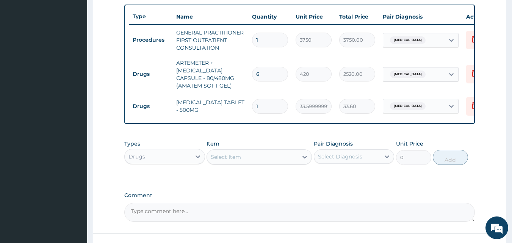
type input "18"
type input "604.80"
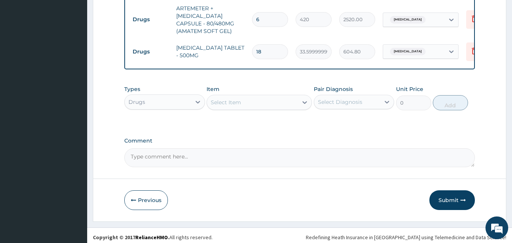
scroll to position [342, 0]
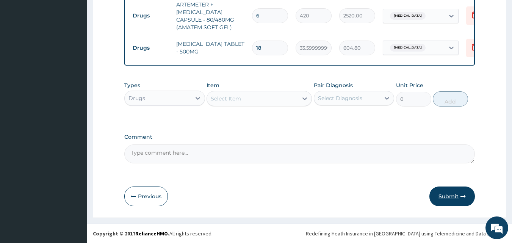
type input "18"
click at [451, 195] on button "Submit" at bounding box center [452, 197] width 45 height 20
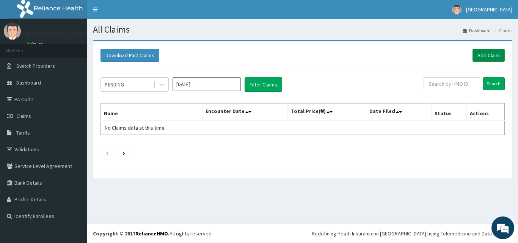
click at [483, 57] on link "Add Claim" at bounding box center [488, 55] width 32 height 13
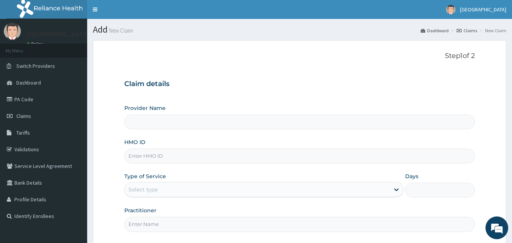
type input "[GEOGRAPHIC_DATA]"
click at [159, 155] on input "HMO ID" at bounding box center [299, 156] width 351 height 15
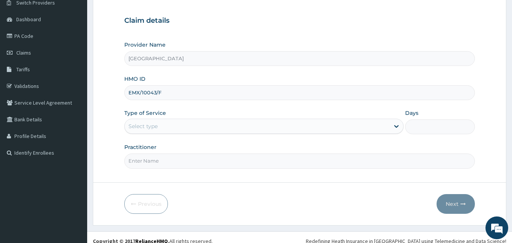
scroll to position [71, 0]
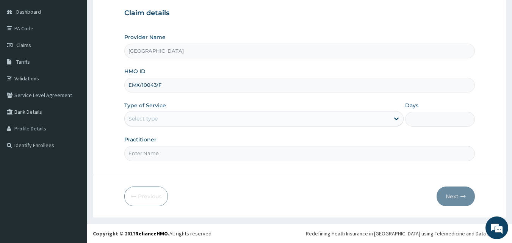
type input "EMX/10043/F"
click at [141, 119] on div "Select type" at bounding box center [143, 119] width 29 height 8
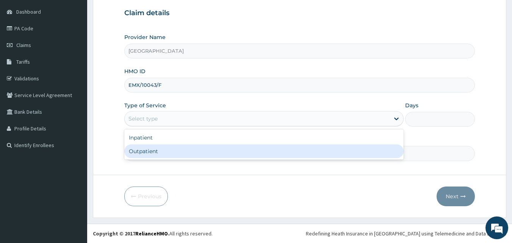
click at [150, 153] on div "Outpatient" at bounding box center [263, 151] width 279 height 14
type input "1"
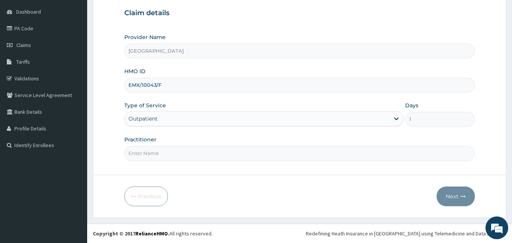
click at [159, 150] on input "Practitioner" at bounding box center [299, 153] width 351 height 15
type input "DR ALBERTO"
click at [456, 197] on button "Next" at bounding box center [456, 197] width 38 height 20
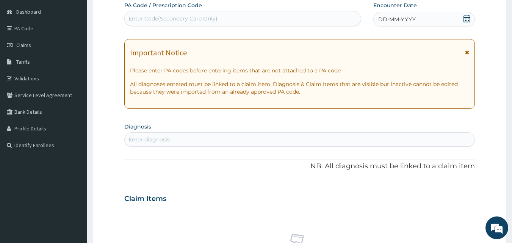
click at [466, 20] on icon at bounding box center [467, 19] width 8 height 8
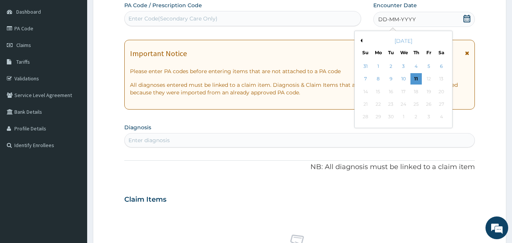
click at [361, 38] on div "September 2025" at bounding box center [403, 41] width 91 height 8
click at [361, 41] on button "Previous Month" at bounding box center [361, 41] width 4 height 4
click at [366, 119] on div "24" at bounding box center [365, 116] width 11 height 11
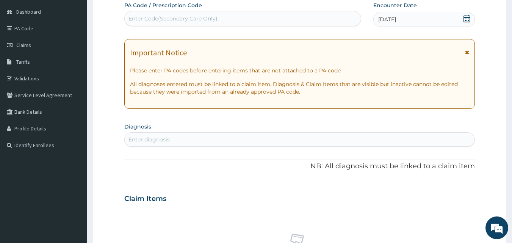
click at [173, 141] on div "Enter diagnosis" at bounding box center [300, 139] width 350 height 12
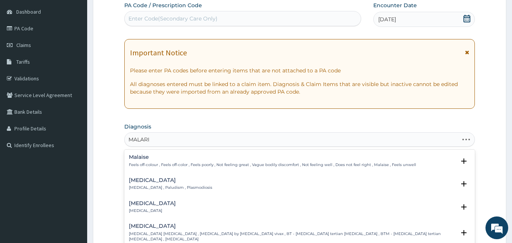
type input "[MEDICAL_DATA]"
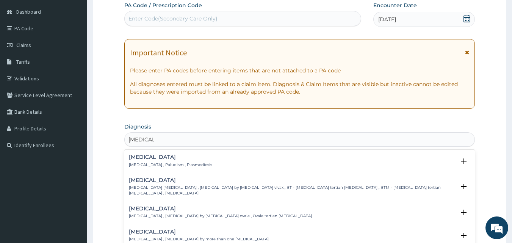
click at [148, 158] on h4 "[MEDICAL_DATA]" at bounding box center [170, 157] width 83 height 6
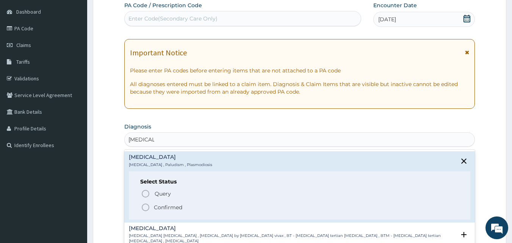
click at [163, 209] on p "Confirmed" at bounding box center [168, 208] width 28 height 8
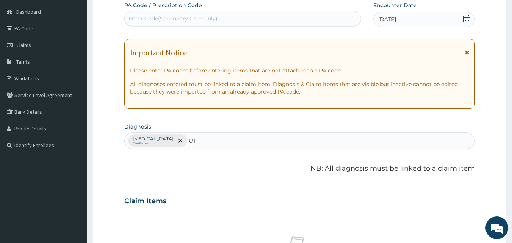
type input "UTI"
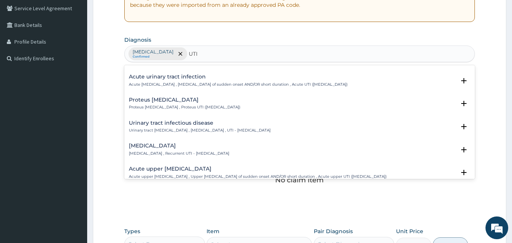
scroll to position [45, 0]
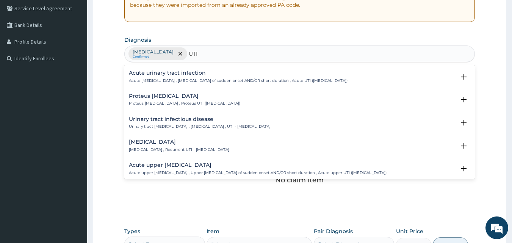
click at [167, 75] on h4 "Acute urinary tract infection" at bounding box center [238, 73] width 219 height 6
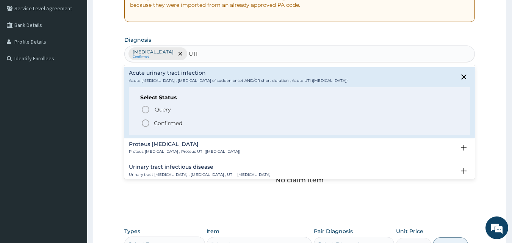
click at [165, 122] on p "Confirmed" at bounding box center [168, 123] width 28 height 8
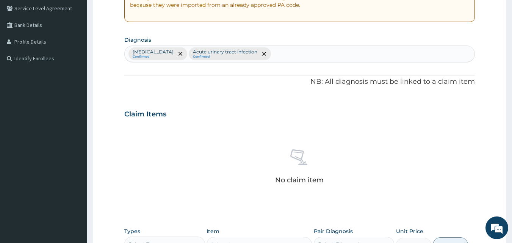
scroll to position [304, 0]
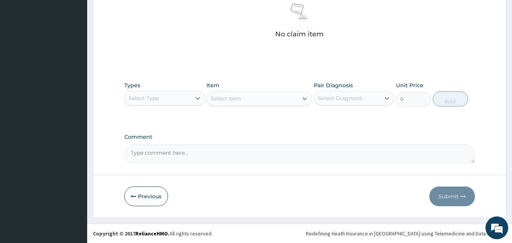
click at [133, 93] on div "Select Type" at bounding box center [158, 98] width 66 height 12
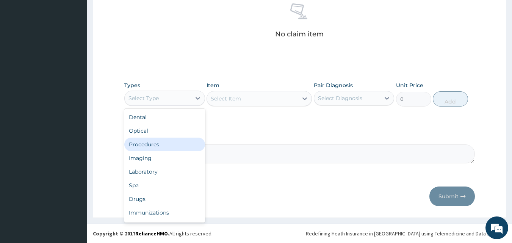
click at [153, 144] on div "Procedures" at bounding box center [164, 145] width 81 height 14
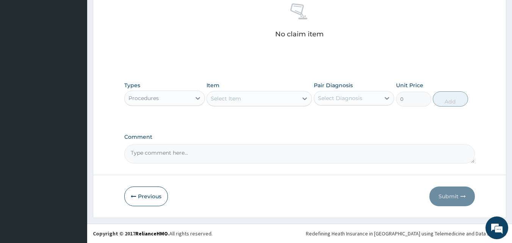
click at [234, 98] on div "Select Item" at bounding box center [226, 99] width 30 height 8
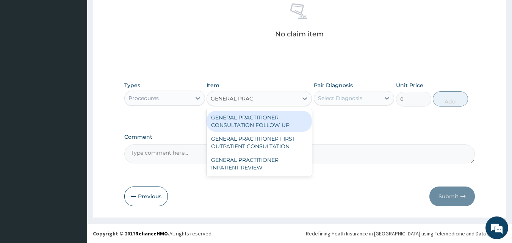
type input "GENERAL PRACT"
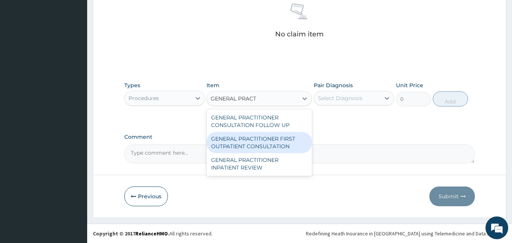
click at [221, 148] on div "GENERAL PRACTITIONER FIRST OUTPATIENT CONSULTATION" at bounding box center [259, 142] width 105 height 21
type input "3750"
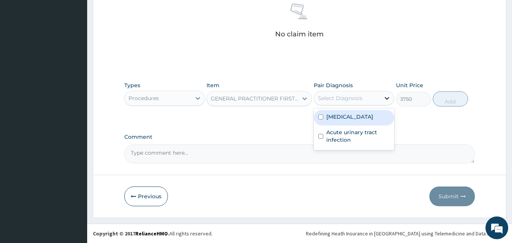
click at [383, 100] on icon at bounding box center [387, 98] width 8 height 8
click at [378, 111] on div "Malaria" at bounding box center [354, 118] width 81 height 16
checkbox input "true"
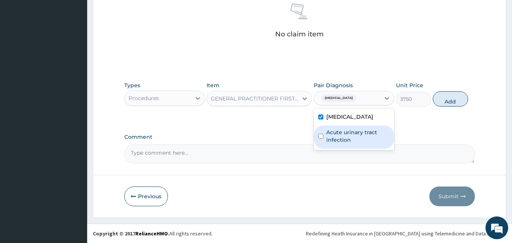
click at [371, 138] on label "Acute urinary tract infection" at bounding box center [358, 136] width 64 height 15
checkbox input "true"
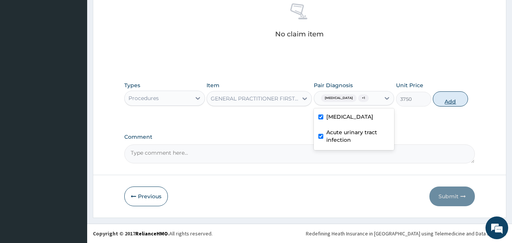
click at [444, 99] on button "Add" at bounding box center [450, 98] width 35 height 15
type input "0"
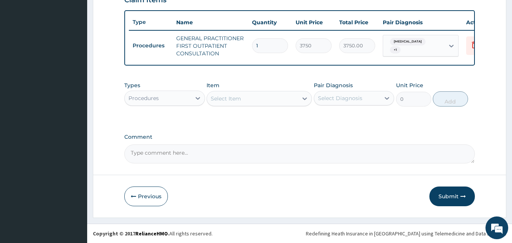
scroll to position [277, 0]
click at [187, 100] on div "Procedures" at bounding box center [158, 98] width 66 height 12
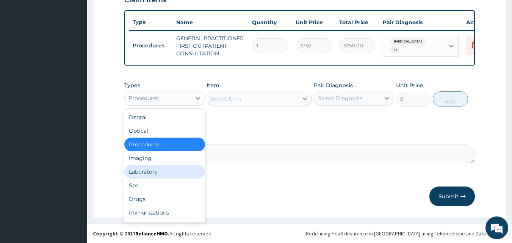
click at [172, 172] on div "Laboratory" at bounding box center [164, 172] width 81 height 14
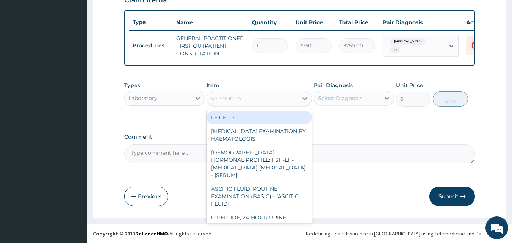
click at [265, 100] on div "Select Item" at bounding box center [252, 98] width 91 height 12
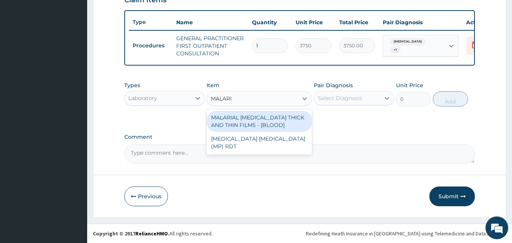
type input "MALARIA"
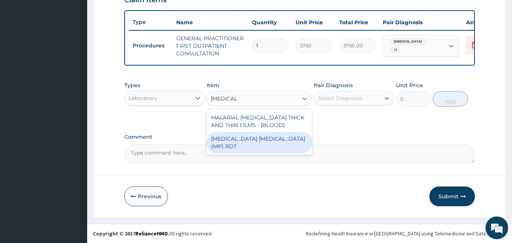
click at [297, 137] on div "MALARIA PARASITE (MP) RDT" at bounding box center [259, 142] width 105 height 21
type input "2000"
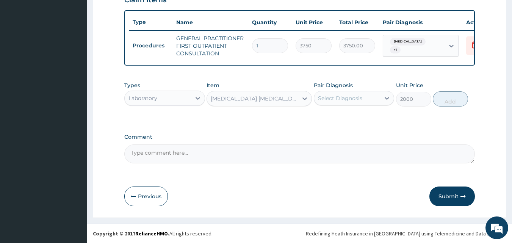
click at [332, 100] on div "Select Diagnosis" at bounding box center [340, 98] width 44 height 8
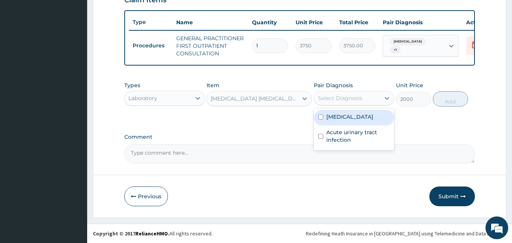
click at [338, 114] on label "Malaria" at bounding box center [349, 117] width 47 height 8
checkbox input "true"
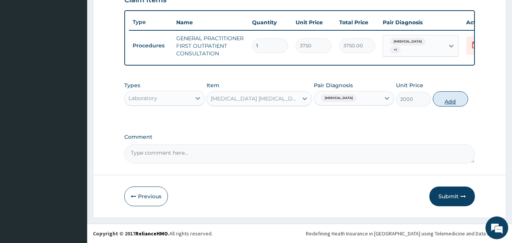
click at [453, 99] on button "Add" at bounding box center [450, 98] width 35 height 15
type input "0"
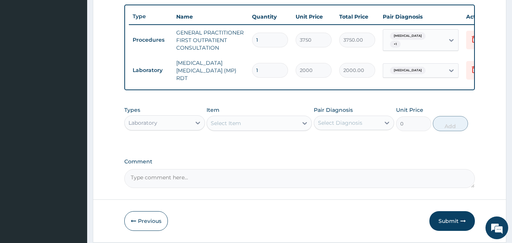
click at [228, 126] on div "Select Item" at bounding box center [226, 123] width 30 height 8
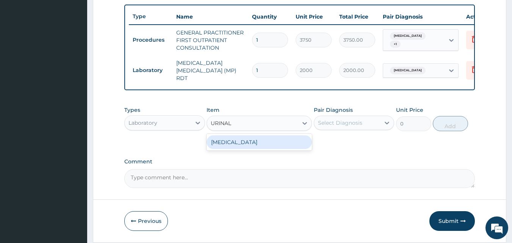
type input "URINALY"
click at [227, 141] on div "URINALYSIS" at bounding box center [259, 142] width 105 height 14
type input "2187.5"
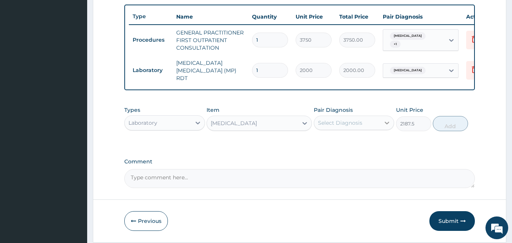
click at [390, 127] on icon at bounding box center [387, 123] width 8 height 8
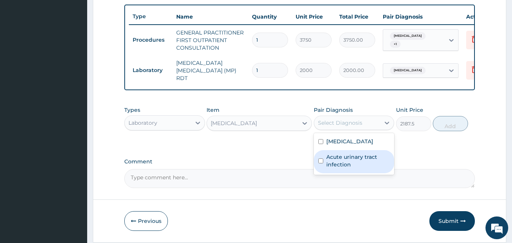
click at [354, 158] on label "Acute urinary tract infection" at bounding box center [358, 160] width 64 height 15
checkbox input "true"
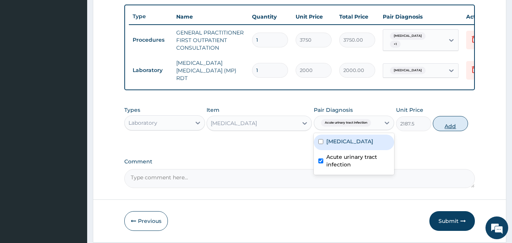
click at [453, 120] on button "Add" at bounding box center [450, 123] width 35 height 15
type input "0"
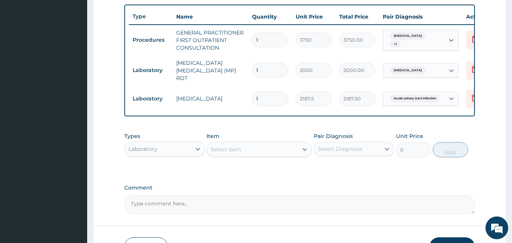
scroll to position [65, 0]
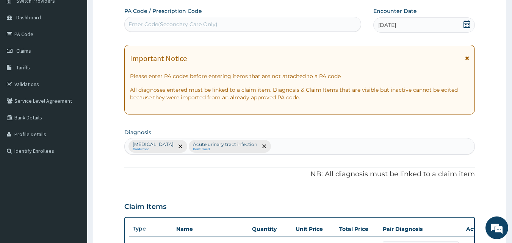
click at [270, 151] on div "Malaria Confirmed Acute urinary tract infection Confirmed" at bounding box center [300, 146] width 350 height 16
type input "SEPSIS"
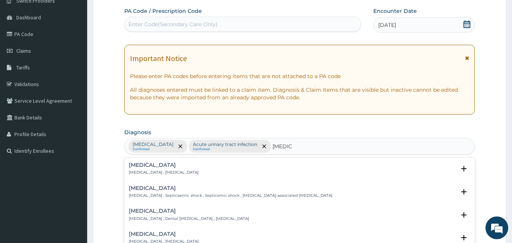
click at [140, 170] on p "Systemic infection , Sepsis" at bounding box center [164, 172] width 70 height 5
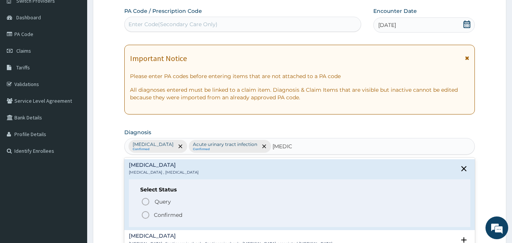
click at [151, 212] on span "Confirmed" at bounding box center [300, 214] width 318 height 9
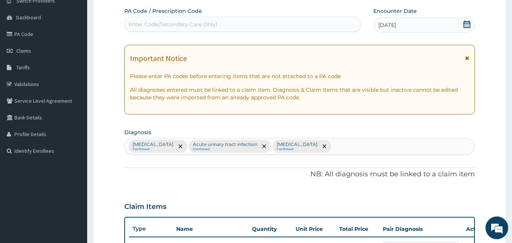
scroll to position [277, 0]
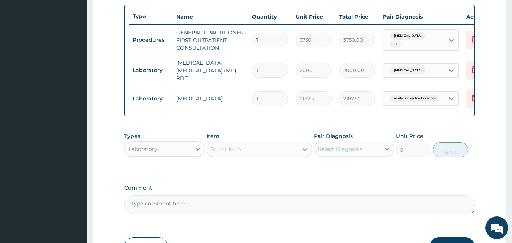
click at [250, 148] on div "Select Item" at bounding box center [252, 149] width 91 height 12
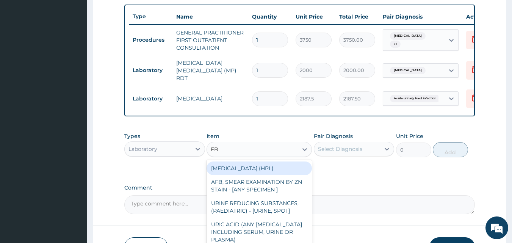
type input "FBC"
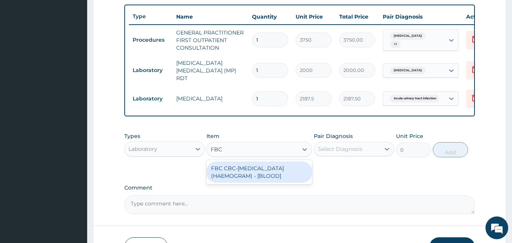
click at [255, 169] on div "FBC CBC-COMPLETE BLOOD COUNT (HAEMOGRAM) - [BLOOD]" at bounding box center [259, 171] width 105 height 21
type input "5000"
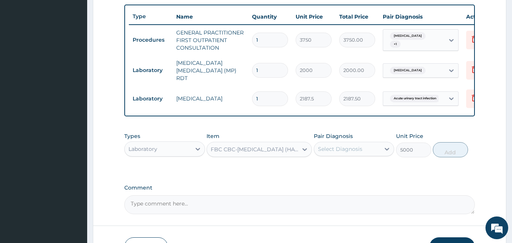
click at [345, 150] on div "Select Diagnosis" at bounding box center [340, 149] width 44 height 8
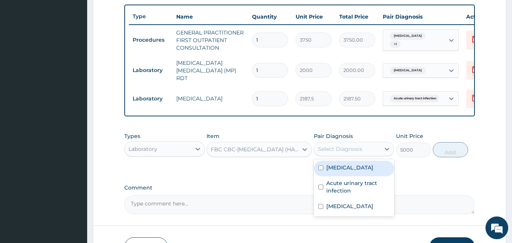
click at [351, 169] on div "Malaria" at bounding box center [354, 169] width 81 height 16
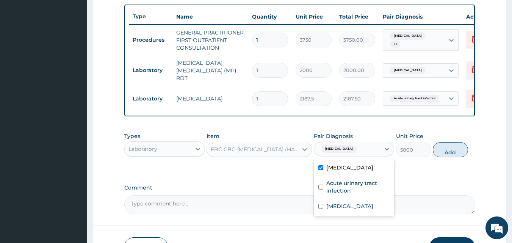
click at [351, 169] on div "Malaria" at bounding box center [354, 169] width 81 height 16
checkbox input "false"
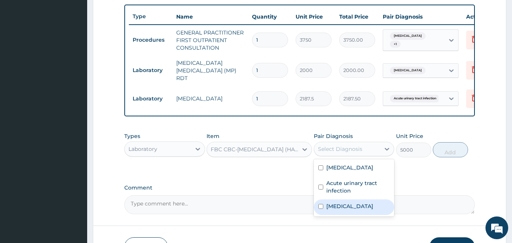
click at [358, 205] on div "Sepsis" at bounding box center [354, 207] width 81 height 16
checkbox input "true"
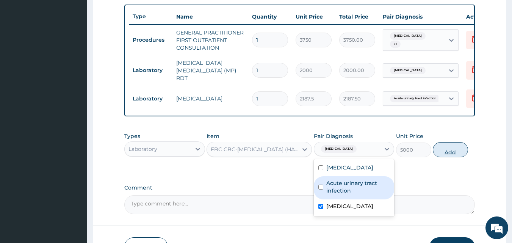
click at [438, 155] on button "Add" at bounding box center [450, 149] width 35 height 15
type input "0"
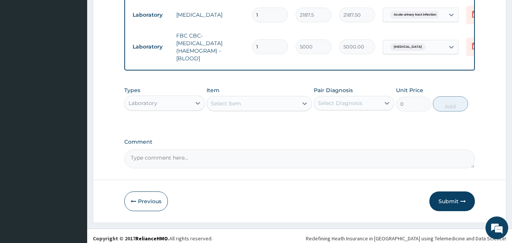
scroll to position [368, 0]
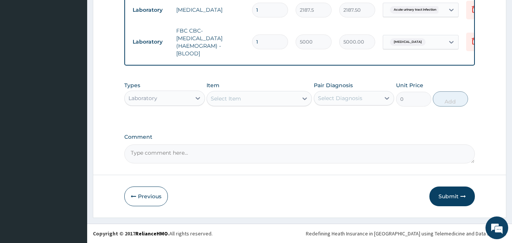
click at [185, 96] on div "Laboratory" at bounding box center [158, 98] width 66 height 12
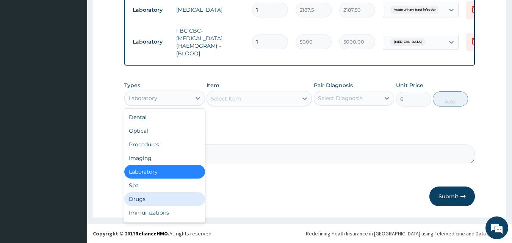
click at [144, 197] on div "Drugs" at bounding box center [164, 199] width 81 height 14
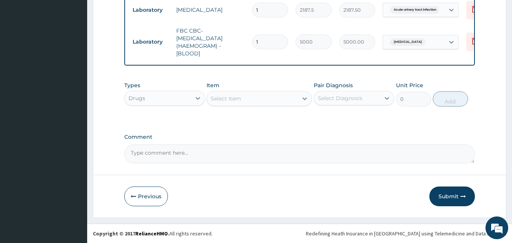
click at [255, 102] on div "Select Item" at bounding box center [252, 98] width 91 height 12
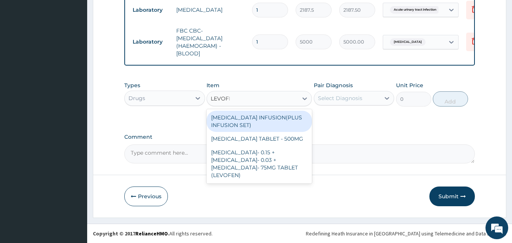
type input "LEVOFLO"
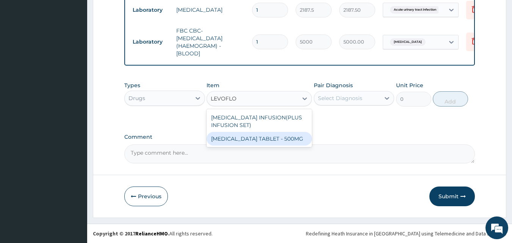
click at [300, 144] on div "LEVOFLOXACIN TABLET - 500MG" at bounding box center [259, 139] width 105 height 14
type input "196"
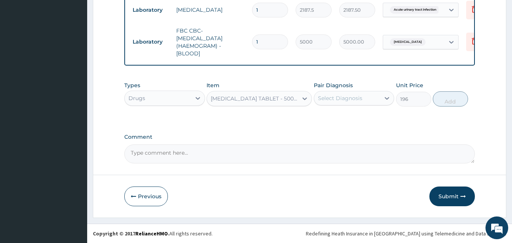
click at [339, 99] on div "Select Diagnosis" at bounding box center [340, 98] width 44 height 8
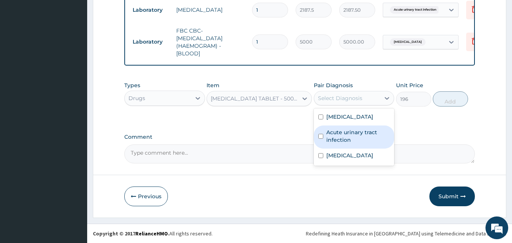
click at [342, 138] on label "Acute urinary tract infection" at bounding box center [358, 136] width 64 height 15
checkbox input "true"
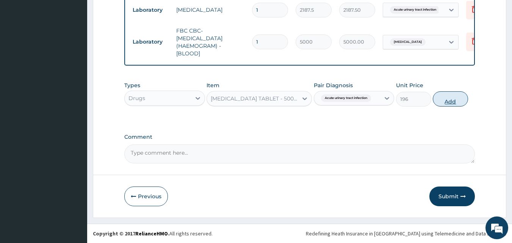
click at [442, 95] on button "Add" at bounding box center [450, 98] width 35 height 15
type input "0"
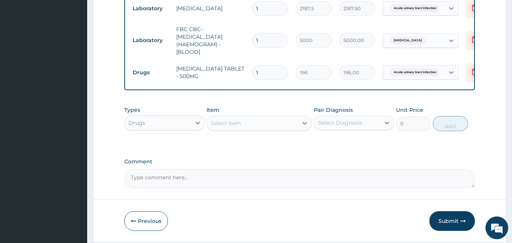
type input "10"
type input "1960.00"
type input "10"
click at [240, 122] on div "Select Item" at bounding box center [226, 123] width 30 height 8
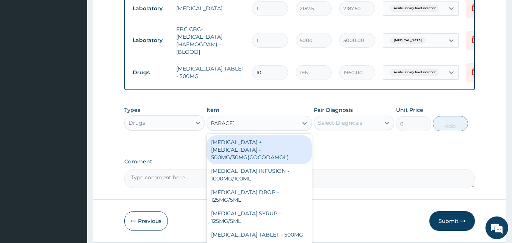
type input "PARACETA"
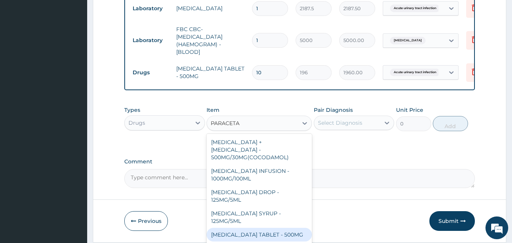
click at [267, 228] on div "PARACETAMOL TABLET - 500MG" at bounding box center [259, 235] width 105 height 14
type input "33.599999999999994"
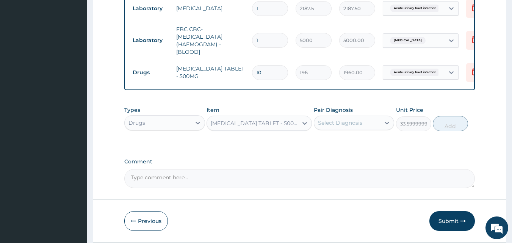
click at [352, 124] on div "Select Diagnosis" at bounding box center [340, 123] width 44 height 8
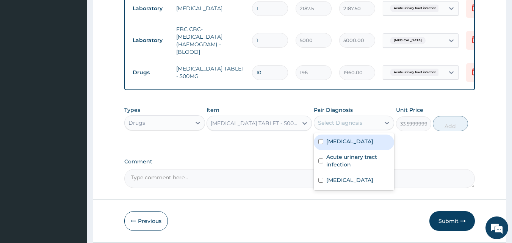
click at [349, 145] on div "Malaria" at bounding box center [354, 143] width 81 height 16
checkbox input "true"
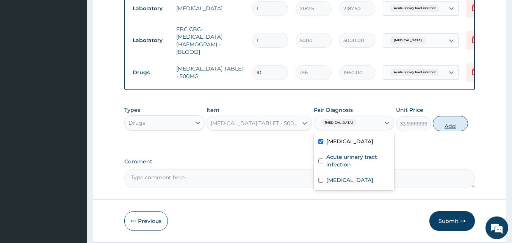
click at [447, 126] on button "Add" at bounding box center [450, 123] width 35 height 15
type input "0"
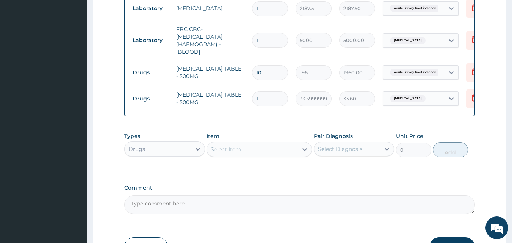
type input "18"
type input "604.80"
type input "18"
click at [275, 149] on div "Select Item" at bounding box center [252, 149] width 91 height 12
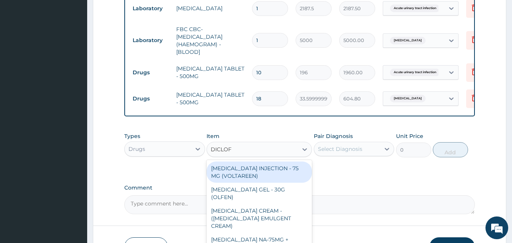
type input "DICLOFE"
click at [251, 179] on div "DICLOFENAC INJECTION - 75 MG (VOLTAREEN)" at bounding box center [259, 171] width 105 height 21
type input "588"
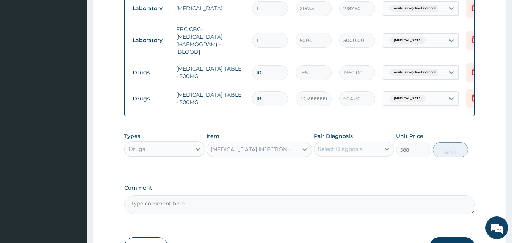
click at [334, 155] on div "Select Diagnosis" at bounding box center [347, 149] width 66 height 12
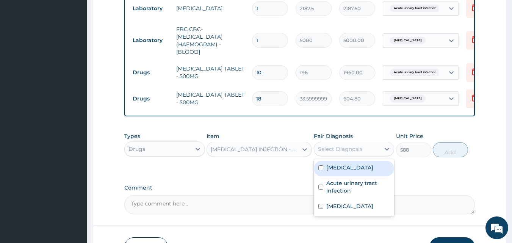
click at [343, 171] on label "Malaria" at bounding box center [349, 168] width 47 height 8
checkbox input "true"
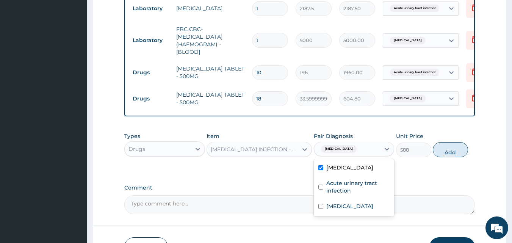
click at [450, 150] on button "Add" at bounding box center [450, 149] width 35 height 15
type input "0"
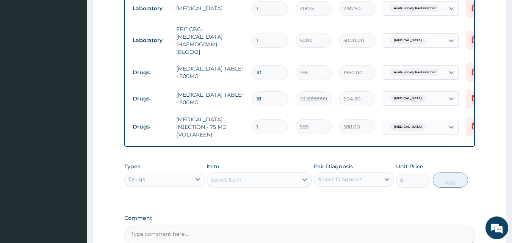
click at [233, 176] on div "Select Item" at bounding box center [226, 180] width 30 height 8
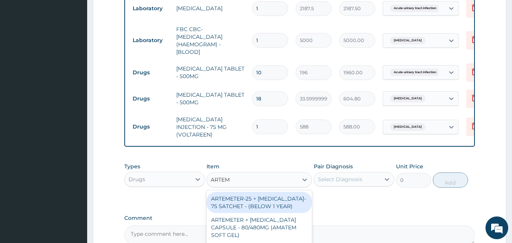
type input "ARTEME"
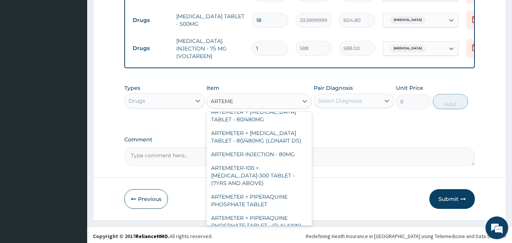
scroll to position [331, 0]
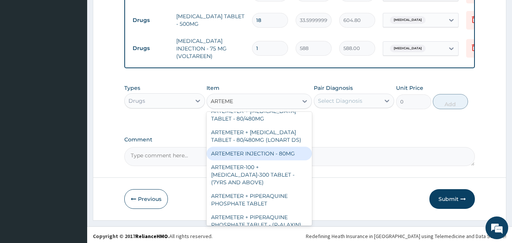
click at [261, 148] on div "ARTEMETER INJECTION - 80MG" at bounding box center [259, 154] width 105 height 14
type input "475.99999999999994"
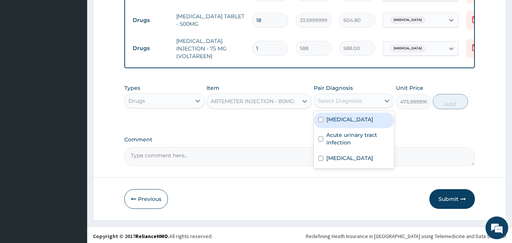
click at [339, 99] on div "Select Diagnosis" at bounding box center [340, 101] width 44 height 8
click at [345, 120] on label "[MEDICAL_DATA]" at bounding box center [349, 120] width 47 height 8
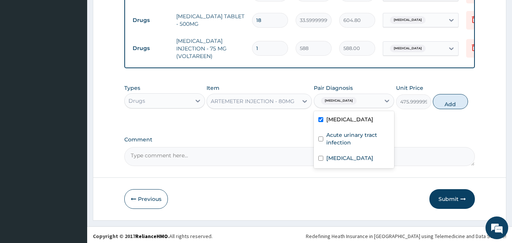
checkbox input "true"
click at [438, 99] on button "Add" at bounding box center [450, 101] width 35 height 15
type input "0"
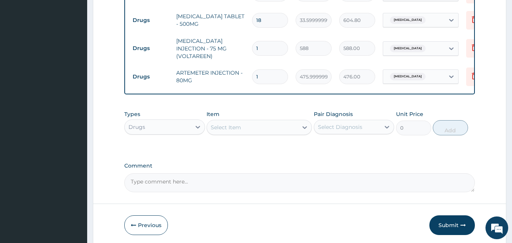
type input "0.00"
type input "3"
type input "1428.00"
type input "3"
click at [441, 222] on button "Submit" at bounding box center [452, 225] width 45 height 20
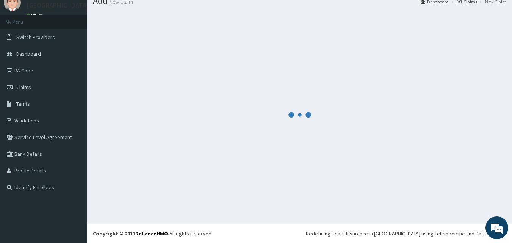
scroll to position [446, 0]
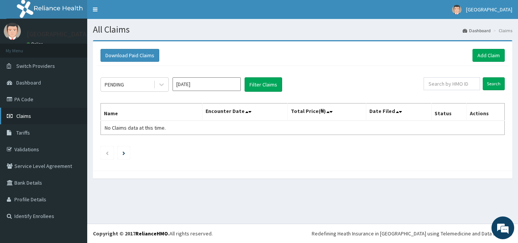
click at [37, 117] on link "Claims" at bounding box center [43, 116] width 87 height 17
click at [489, 53] on link "Add Claim" at bounding box center [488, 55] width 32 height 13
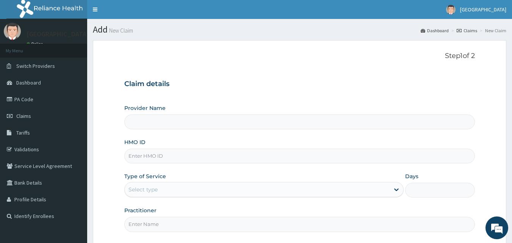
type input "[GEOGRAPHIC_DATA]"
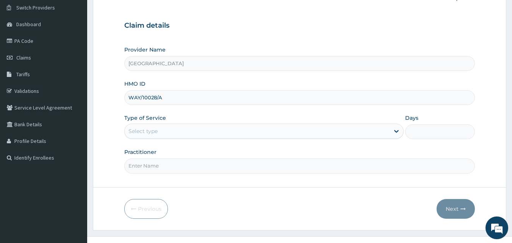
scroll to position [71, 0]
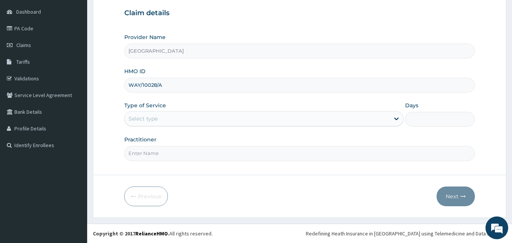
type input "WAY/10028/A"
click at [154, 118] on div "Select type" at bounding box center [143, 119] width 29 height 8
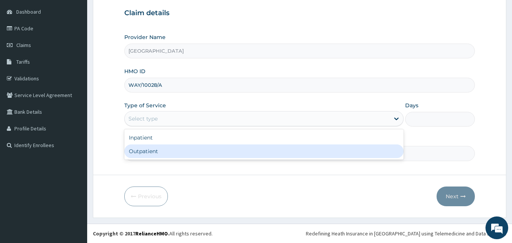
click at [149, 153] on div "Outpatient" at bounding box center [263, 151] width 279 height 14
type input "1"
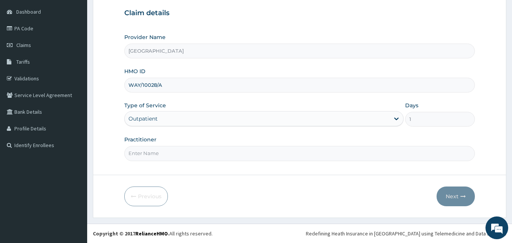
click at [151, 154] on input "Practitioner" at bounding box center [299, 153] width 351 height 15
type input "[PERSON_NAME]"
click at [452, 196] on button "Next" at bounding box center [456, 197] width 38 height 20
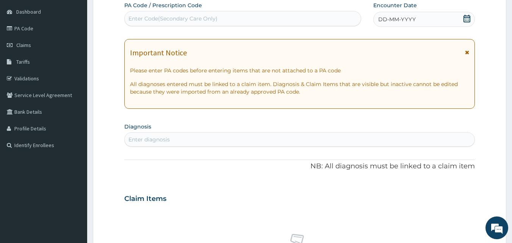
click at [466, 23] on span at bounding box center [467, 19] width 8 height 9
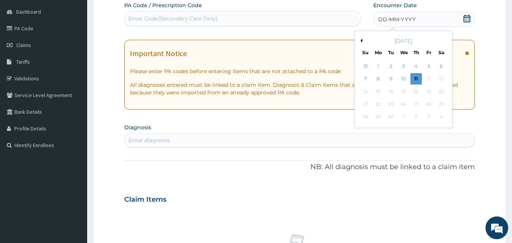
click at [359, 40] on button "Previous Month" at bounding box center [361, 41] width 4 height 4
click at [375, 116] on div "25" at bounding box center [378, 116] width 11 height 11
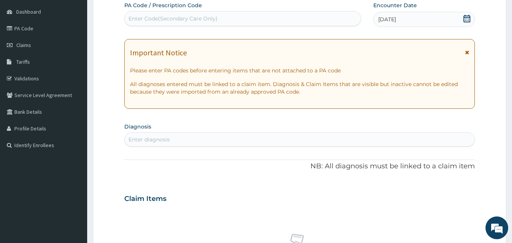
click at [186, 138] on div "Enter diagnosis" at bounding box center [300, 139] width 350 height 12
type input "UTI"
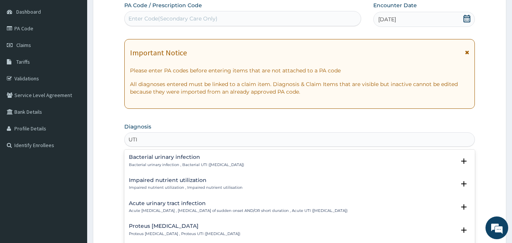
click at [165, 157] on h4 "Bacterial urinary infection" at bounding box center [186, 157] width 115 height 6
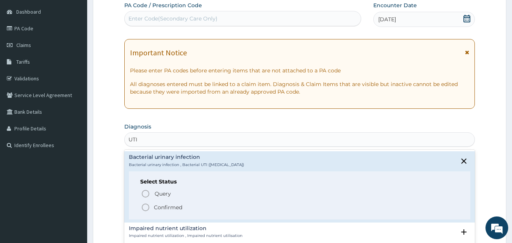
click at [165, 206] on p "Confirmed" at bounding box center [168, 208] width 28 height 8
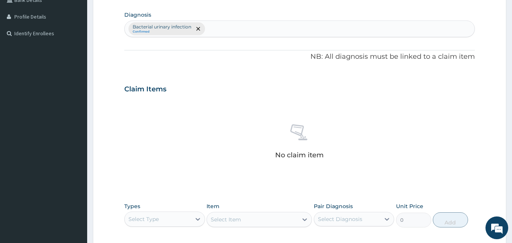
scroll to position [283, 0]
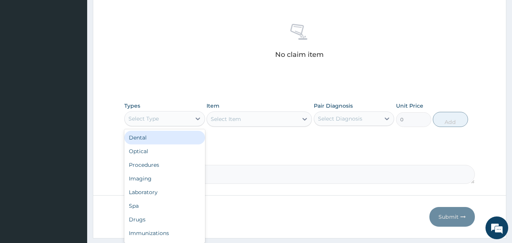
click at [154, 124] on div "Select Type" at bounding box center [158, 119] width 66 height 12
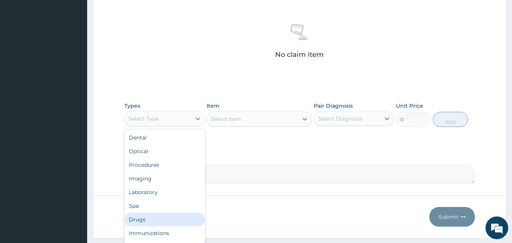
click at [149, 216] on div "Drugs" at bounding box center [164, 220] width 81 height 14
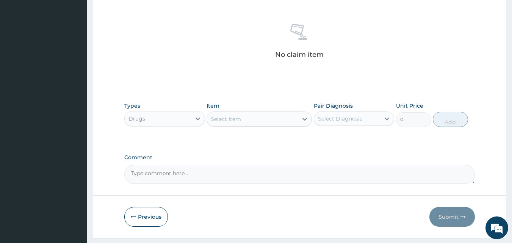
click at [260, 118] on div "Select Item" at bounding box center [252, 119] width 91 height 12
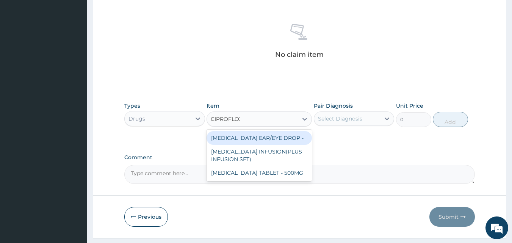
type input "CIPROFLOXA"
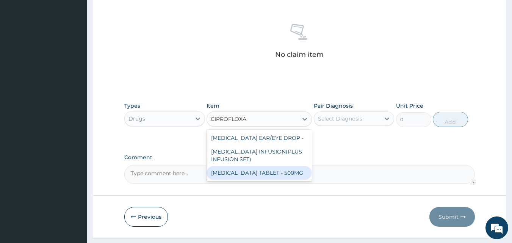
click at [255, 179] on div "CIPROFLOXACIN TABLET - 500MG" at bounding box center [259, 173] width 105 height 14
type input "196"
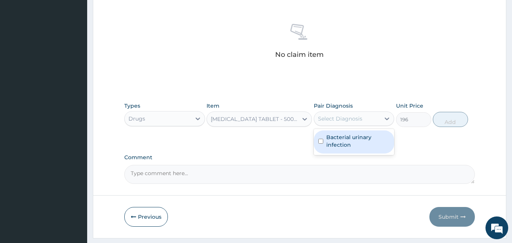
click at [368, 119] on div "Select Diagnosis" at bounding box center [347, 119] width 66 height 12
click at [354, 144] on label "Bacterial urinary infection" at bounding box center [358, 140] width 64 height 15
checkbox input "true"
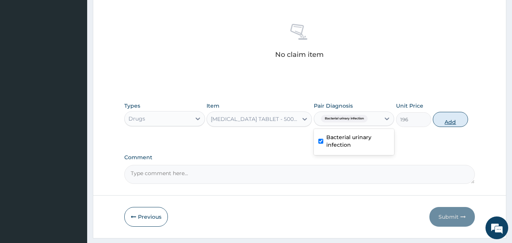
click at [443, 118] on button "Add" at bounding box center [450, 119] width 35 height 15
type input "0"
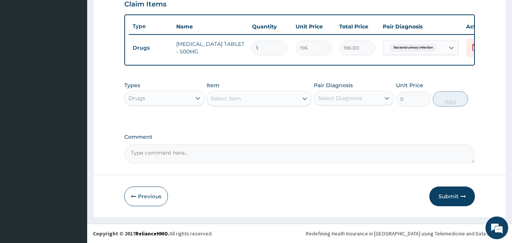
scroll to position [273, 0]
type input "10"
type input "1960.00"
type input "10"
click at [448, 196] on button "Submit" at bounding box center [452, 197] width 45 height 20
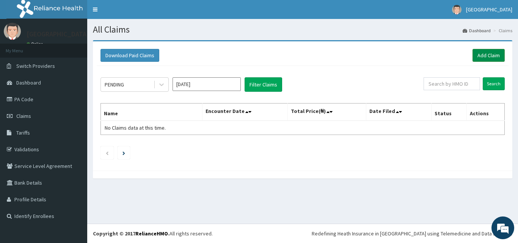
click at [481, 54] on link "Add Claim" at bounding box center [488, 55] width 32 height 13
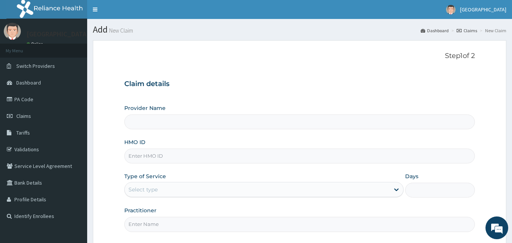
click at [144, 152] on input "HMO ID" at bounding box center [299, 156] width 351 height 15
type input "[GEOGRAPHIC_DATA]"
paste input "NBC/11410/B"
type input "NBC/11410/B"
click at [158, 185] on div "Select type" at bounding box center [257, 189] width 265 height 12
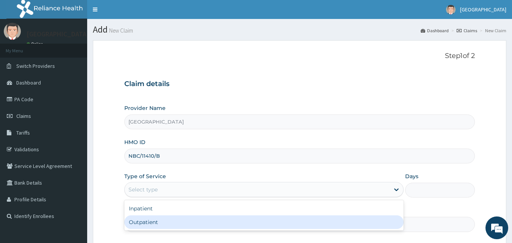
drag, startPoint x: 161, startPoint y: 224, endPoint x: 163, endPoint y: 215, distance: 9.2
click at [161, 224] on div "Outpatient" at bounding box center [263, 222] width 279 height 14
type input "1"
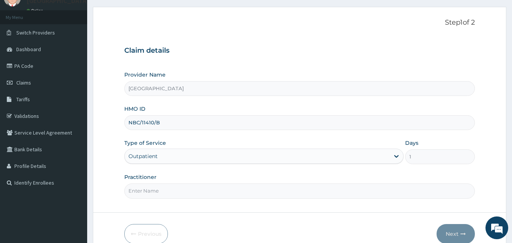
scroll to position [71, 0]
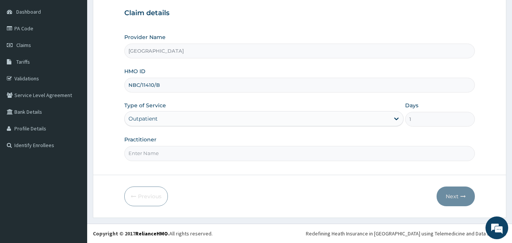
drag, startPoint x: 154, startPoint y: 152, endPoint x: 161, endPoint y: 161, distance: 11.9
click at [154, 152] on input "Practitioner" at bounding box center [299, 153] width 351 height 15
type input "DR ALBERTO"
click at [451, 197] on button "Next" at bounding box center [456, 197] width 38 height 20
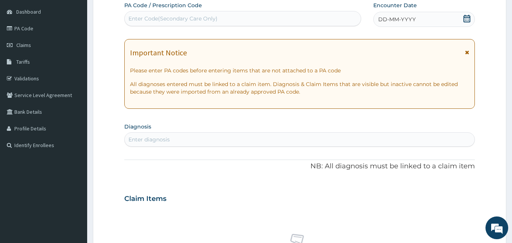
scroll to position [0, 0]
click at [208, 17] on div "Enter Code(Secondary Care Only)" at bounding box center [173, 19] width 89 height 8
paste input "PA/ED33CC"
type input "PA/ED33CC"
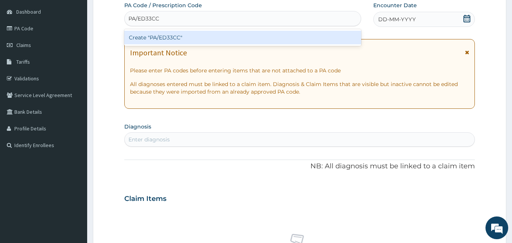
click at [201, 41] on div "Create "PA/ED33CC"" at bounding box center [242, 38] width 237 height 14
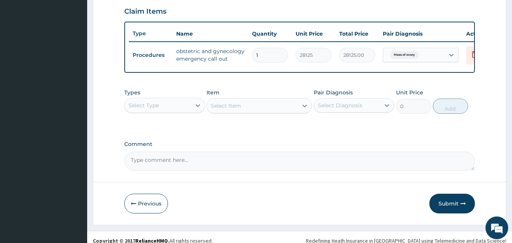
scroll to position [273, 0]
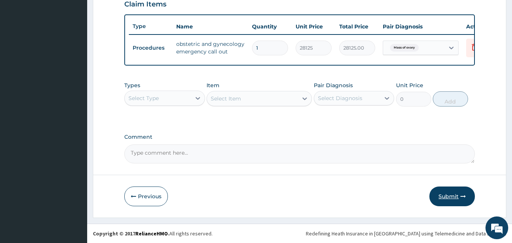
click at [450, 198] on button "Submit" at bounding box center [452, 197] width 45 height 20
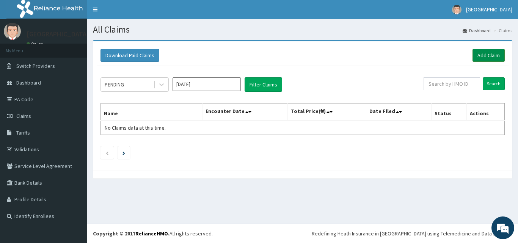
click at [482, 54] on link "Add Claim" at bounding box center [488, 55] width 32 height 13
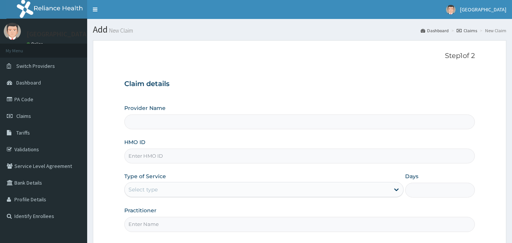
click at [158, 153] on input "HMO ID" at bounding box center [299, 156] width 351 height 15
type input "[GEOGRAPHIC_DATA]"
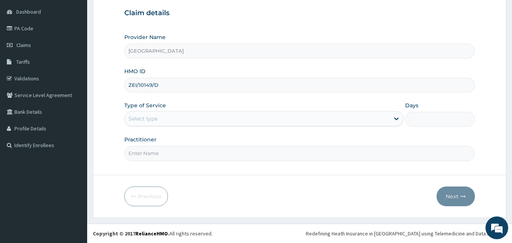
type input "ZEI/10149/D"
click at [132, 116] on div "Select type" at bounding box center [143, 119] width 29 height 8
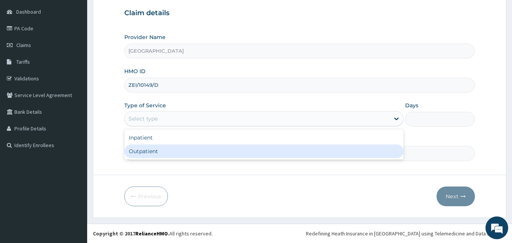
click at [157, 154] on div "Outpatient" at bounding box center [263, 151] width 279 height 14
type input "1"
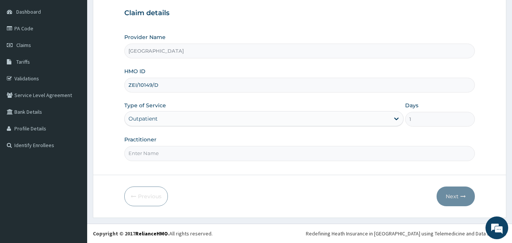
click at [162, 152] on input "Practitioner" at bounding box center [299, 153] width 351 height 15
type input "DR ALBERTO"
click at [457, 191] on button "Next" at bounding box center [456, 197] width 38 height 20
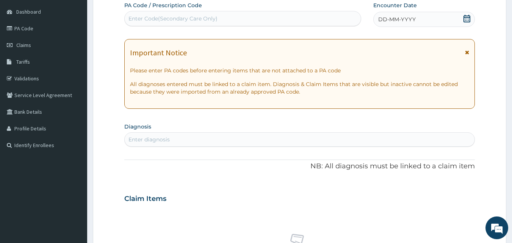
click at [467, 16] on icon at bounding box center [467, 19] width 7 height 8
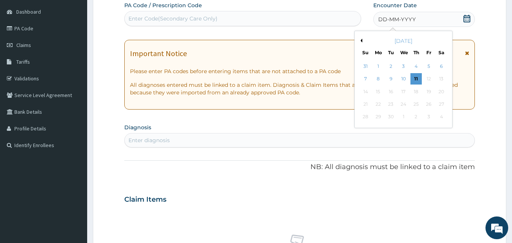
click at [362, 38] on div "September 2025" at bounding box center [403, 41] width 91 height 8
click at [362, 41] on div "September 2025" at bounding box center [403, 41] width 91 height 8
click at [362, 40] on button "Previous Month" at bounding box center [361, 41] width 4 height 4
click at [381, 116] on div "25" at bounding box center [378, 116] width 11 height 11
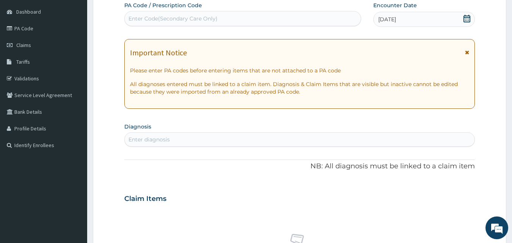
click at [158, 141] on div "Enter diagnosis" at bounding box center [149, 140] width 41 height 8
type input "MALARIA"
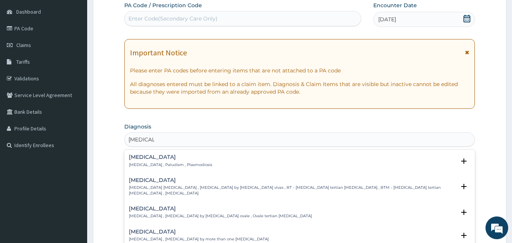
click at [147, 158] on h4 "[MEDICAL_DATA]" at bounding box center [170, 157] width 83 height 6
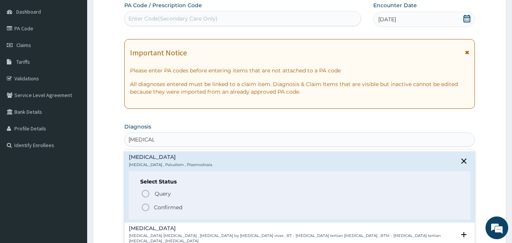
click at [158, 208] on p "Confirmed" at bounding box center [168, 208] width 28 height 8
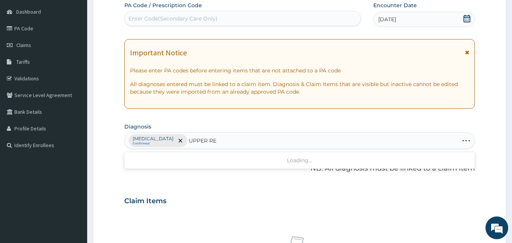
type input "UPPER RES"
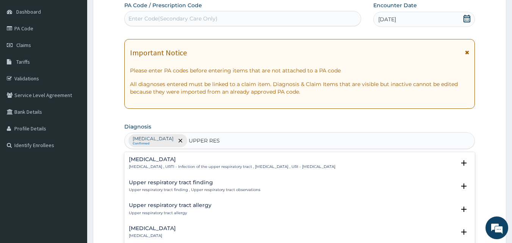
click at [167, 155] on div "Upper respiratory infection Upper respiratory infection , URTI - Infection of t…" at bounding box center [299, 165] width 351 height 23
click at [169, 157] on h4 "Upper respiratory infection" at bounding box center [232, 160] width 207 height 6
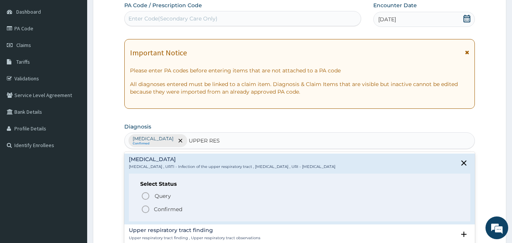
click at [170, 207] on p "Confirmed" at bounding box center [168, 209] width 28 height 8
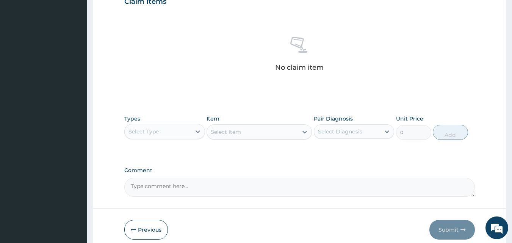
scroll to position [283, 0]
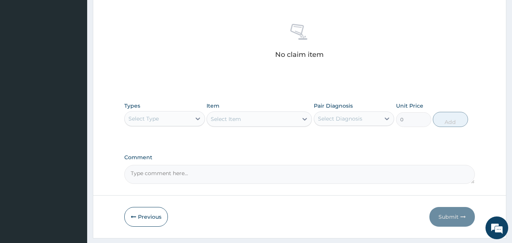
click at [184, 121] on div "Select Type" at bounding box center [158, 119] width 66 height 12
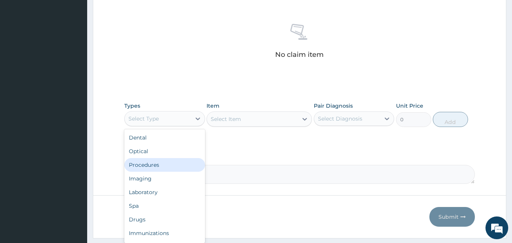
click at [159, 166] on div "Procedures" at bounding box center [164, 165] width 81 height 14
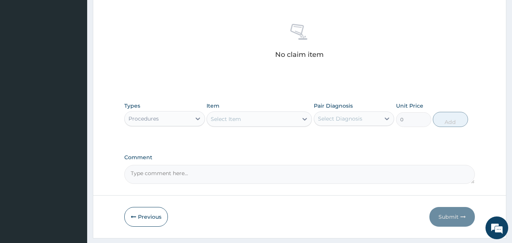
click at [238, 118] on div "Select Item" at bounding box center [226, 119] width 30 height 8
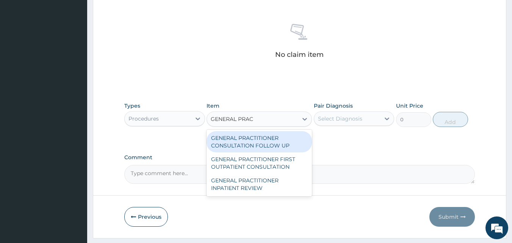
type input "GENERAL PRACT"
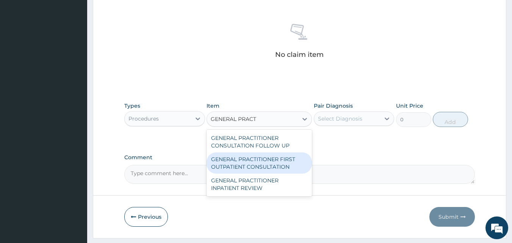
click at [267, 169] on div "GENERAL PRACTITIONER FIRST OUTPATIENT CONSULTATION" at bounding box center [259, 162] width 105 height 21
type input "3750"
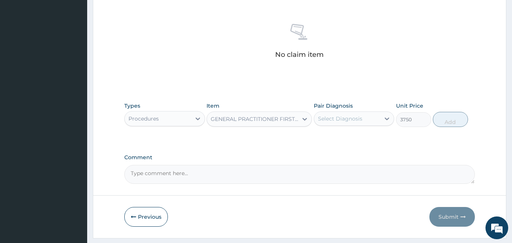
click at [356, 119] on div "Select Diagnosis" at bounding box center [340, 119] width 44 height 8
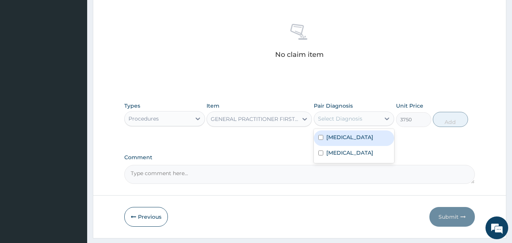
click at [355, 136] on div "Malaria" at bounding box center [354, 138] width 81 height 16
checkbox input "true"
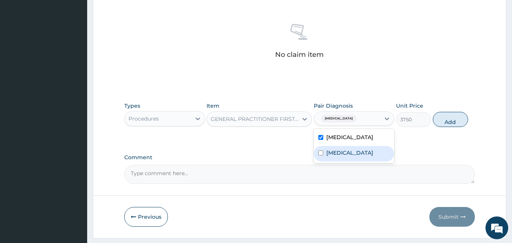
click at [353, 157] on label "Upper respiratory infection" at bounding box center [349, 153] width 47 height 8
checkbox input "true"
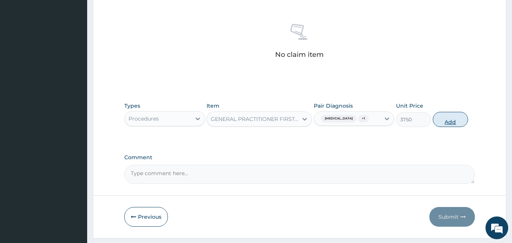
click at [445, 124] on button "Add" at bounding box center [450, 119] width 35 height 15
type input "0"
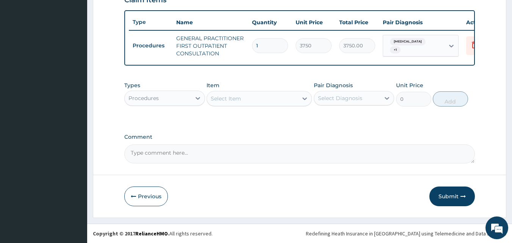
click at [185, 100] on div "Procedures" at bounding box center [158, 98] width 66 height 12
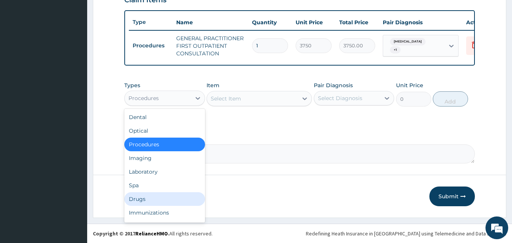
click at [154, 196] on div "Drugs" at bounding box center [164, 199] width 81 height 14
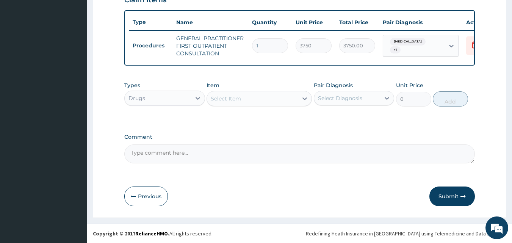
click at [236, 103] on div "Select Item" at bounding box center [252, 98] width 91 height 12
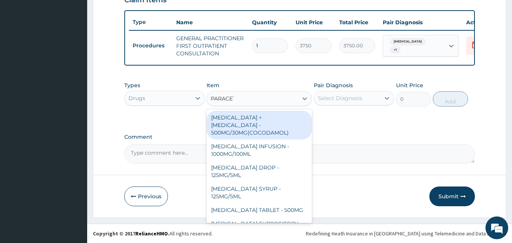
type input "PARACETA"
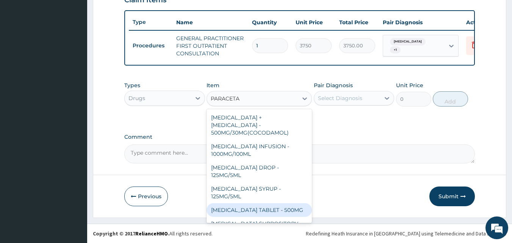
click at [287, 207] on div "PARACETAMOL TABLET - 500MG" at bounding box center [259, 210] width 105 height 14
type input "33.599999999999994"
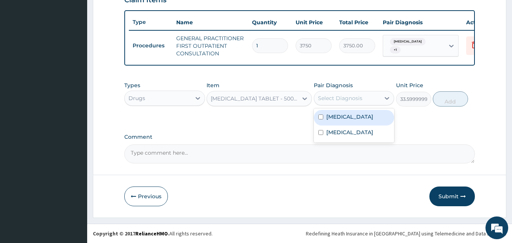
click at [359, 101] on div "Select Diagnosis" at bounding box center [340, 98] width 44 height 8
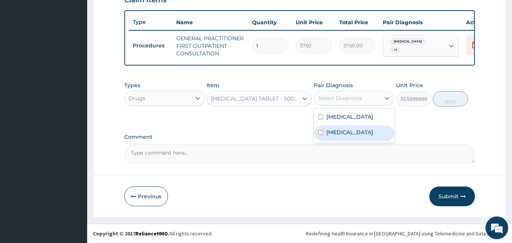
click at [361, 127] on div "Upper respiratory infection" at bounding box center [354, 133] width 81 height 16
checkbox input "true"
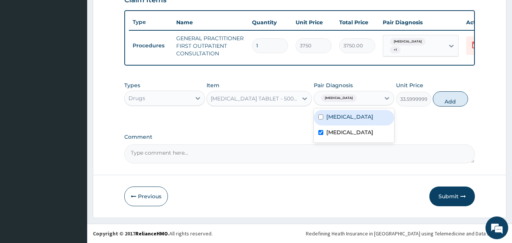
click at [360, 118] on div "Malaria" at bounding box center [354, 118] width 81 height 16
checkbox input "true"
click at [450, 105] on button "Add" at bounding box center [450, 98] width 35 height 15
type input "0"
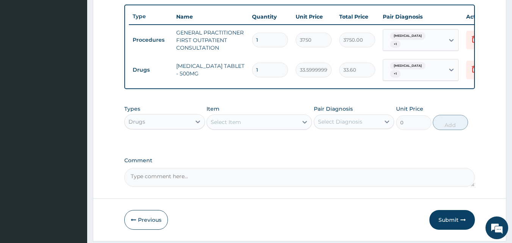
type input "18"
type input "604.80"
type input "18"
click at [274, 128] on div "Select Item" at bounding box center [252, 122] width 91 height 12
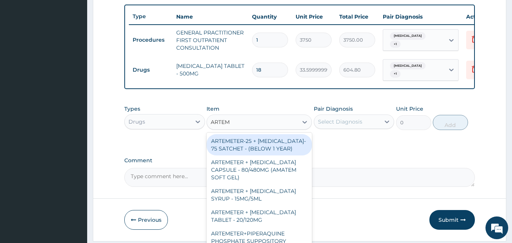
type input "ARTEME"
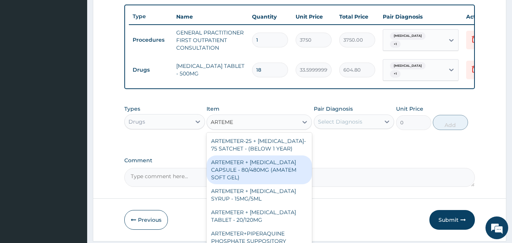
click at [256, 175] on div "ARTEMETER + LUMEFANTRINE CAPSULE - 80/480MG (AMATEM SOFT GEL)" at bounding box center [259, 169] width 105 height 29
type input "420"
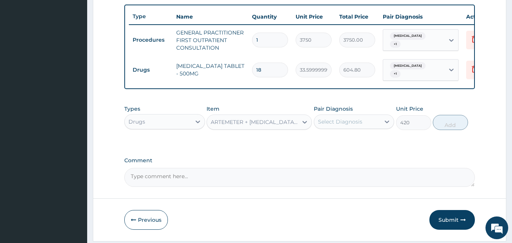
click at [356, 125] on div "Select Diagnosis" at bounding box center [340, 122] width 44 height 8
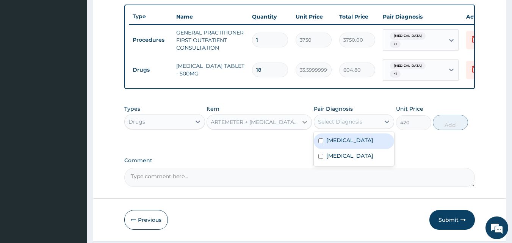
click at [300, 129] on div at bounding box center [305, 122] width 14 height 14
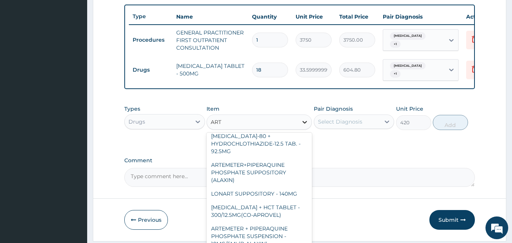
scroll to position [3, 0]
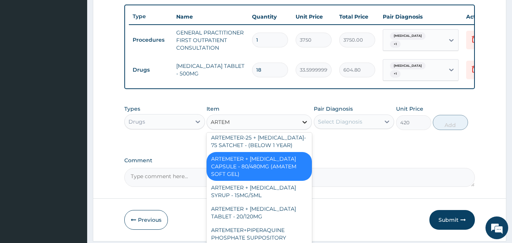
type input "ARTEME"
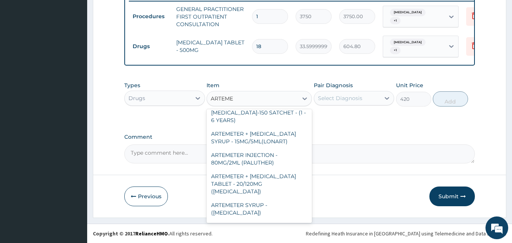
scroll to position [208, 0]
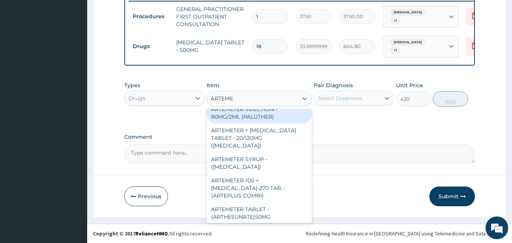
click at [245, 117] on div "ARTEMETER INJECTION - 80MG/2ML (PALUTHER)" at bounding box center [259, 112] width 105 height 21
type input "700"
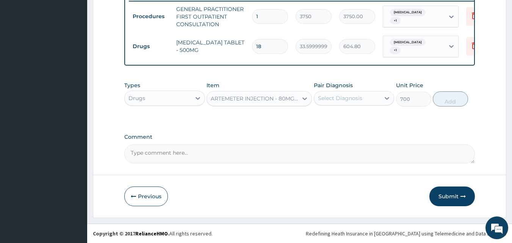
click at [347, 97] on div "Select Diagnosis" at bounding box center [340, 98] width 44 height 8
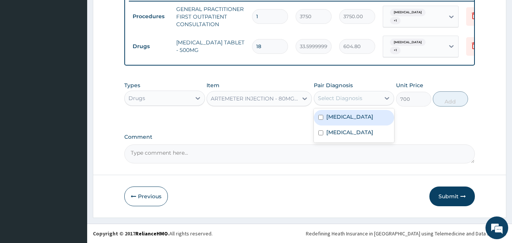
click at [351, 115] on div "Malaria" at bounding box center [354, 118] width 81 height 16
checkbox input "true"
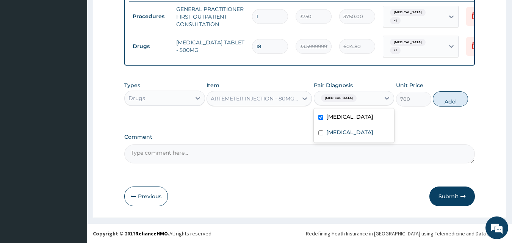
click at [451, 103] on button "Add" at bounding box center [450, 98] width 35 height 15
type input "0"
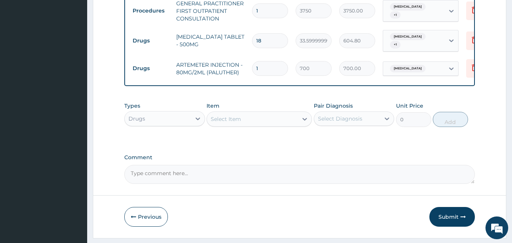
type input "0.00"
type input "3"
type input "2100.00"
type input "3"
click at [265, 125] on div "Select Item" at bounding box center [252, 119] width 91 height 12
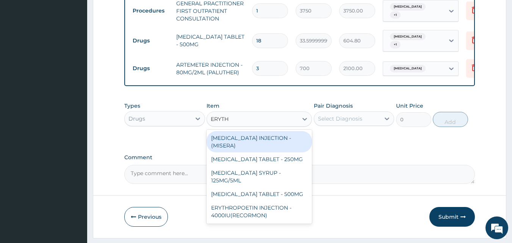
type input "ERYTHR"
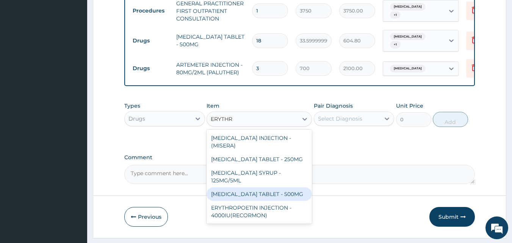
click at [301, 201] on div "ERYTHROMYCIN TABLET - 500MG" at bounding box center [259, 194] width 105 height 14
type input "140"
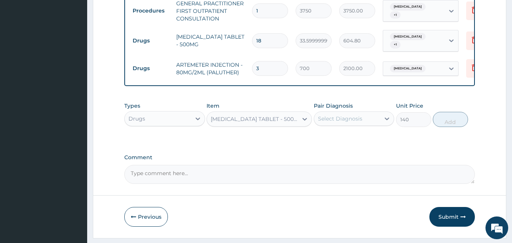
click at [353, 127] on div "Pair Diagnosis Select Diagnosis" at bounding box center [354, 114] width 81 height 25
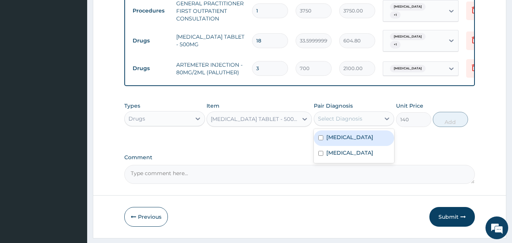
click at [350, 122] on div "Select Diagnosis" at bounding box center [340, 119] width 44 height 8
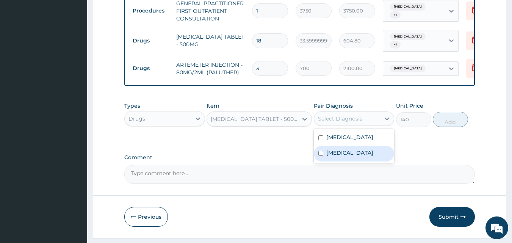
click at [357, 157] on label "Upper respiratory infection" at bounding box center [349, 153] width 47 height 8
checkbox input "true"
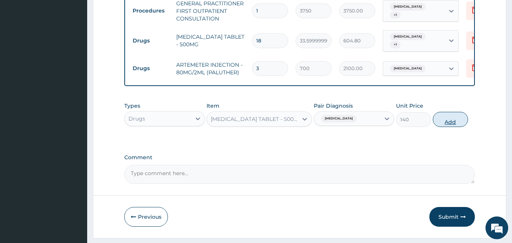
click at [450, 126] on button "Add" at bounding box center [450, 119] width 35 height 15
type input "0"
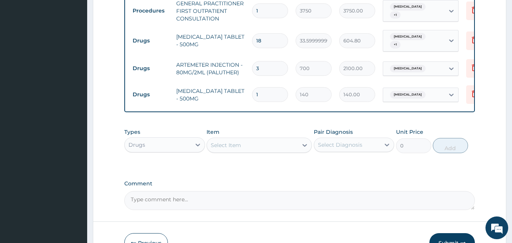
type input "0.00"
type input "9"
type input "1260.00"
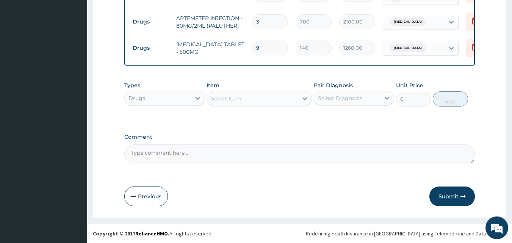
type input "9"
click at [452, 194] on button "Submit" at bounding box center [452, 197] width 45 height 20
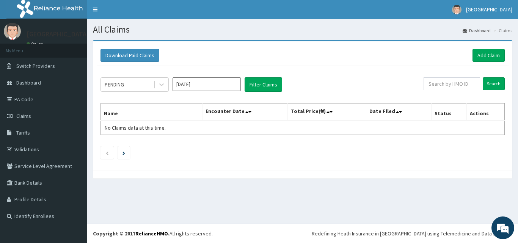
click at [263, 219] on div "All Claims Dashboard Claims Download Paid Claims Add Claim × Note you can only …" at bounding box center [302, 121] width 431 height 205
click at [201, 86] on input "[DATE]" at bounding box center [206, 84] width 68 height 14
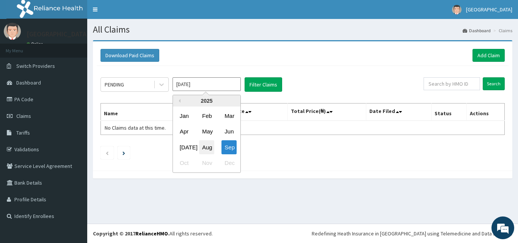
click at [207, 146] on div "Aug" at bounding box center [206, 147] width 15 height 14
type input "[DATE]"
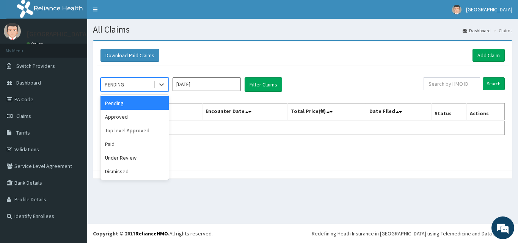
click at [138, 86] on div "PENDING" at bounding box center [127, 84] width 53 height 12
click at [138, 112] on div "Approved" at bounding box center [134, 117] width 68 height 14
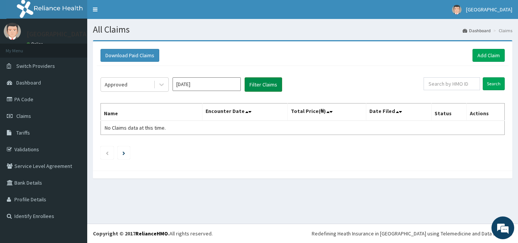
click at [265, 85] on button "Filter Claims" at bounding box center [264, 84] width 38 height 14
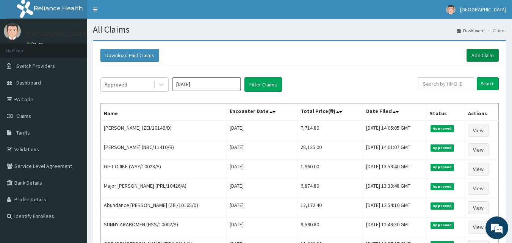
click at [483, 56] on link "Add Claim" at bounding box center [483, 55] width 32 height 13
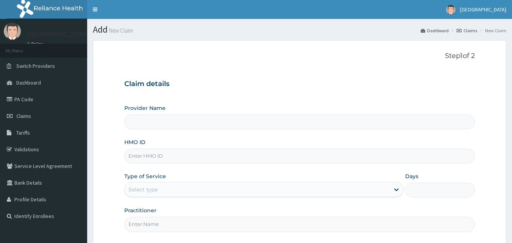
type input "[GEOGRAPHIC_DATA]"
click at [179, 151] on input "HMO ID" at bounding box center [299, 156] width 351 height 15
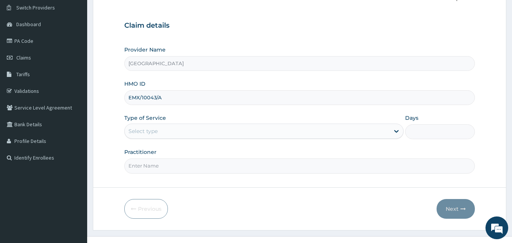
scroll to position [71, 0]
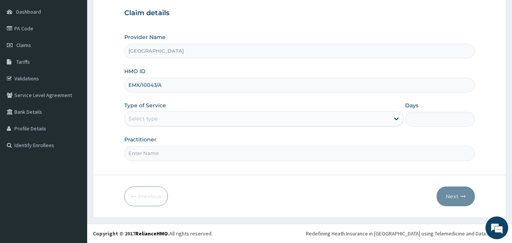
type input "EMX/10043/A"
click at [146, 117] on div "Select type" at bounding box center [143, 119] width 29 height 8
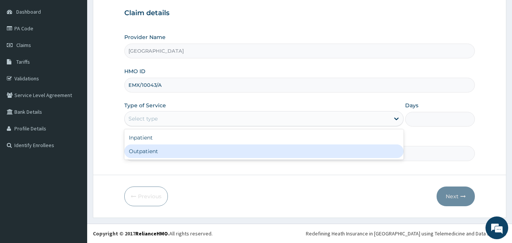
click at [159, 152] on div "Outpatient" at bounding box center [263, 151] width 279 height 14
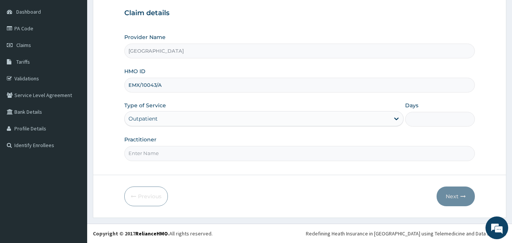
type input "1"
drag, startPoint x: 160, startPoint y: 154, endPoint x: 169, endPoint y: 154, distance: 9.5
click at [160, 154] on input "Practitioner" at bounding box center [299, 153] width 351 height 15
type input "[PERSON_NAME]"
click at [462, 196] on icon "button" at bounding box center [463, 196] width 5 height 5
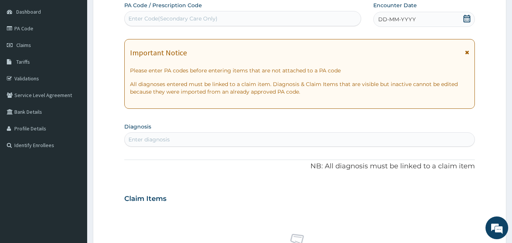
click at [467, 19] on icon at bounding box center [467, 19] width 7 height 8
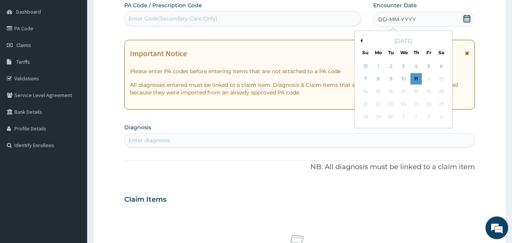
click at [361, 41] on button "Previous Month" at bounding box center [361, 41] width 4 height 4
click at [379, 117] on div "25" at bounding box center [378, 116] width 11 height 11
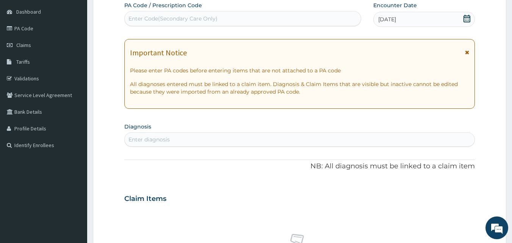
click at [471, 20] on icon at bounding box center [467, 19] width 8 height 8
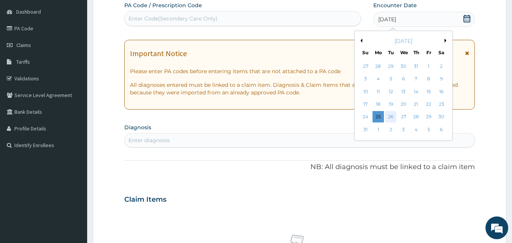
click at [389, 118] on div "26" at bounding box center [391, 116] width 11 height 11
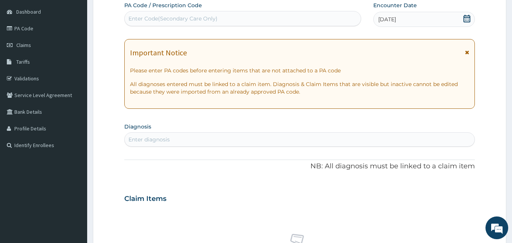
click at [171, 139] on div "Enter diagnosis" at bounding box center [300, 139] width 350 height 12
type input "MALARIA"
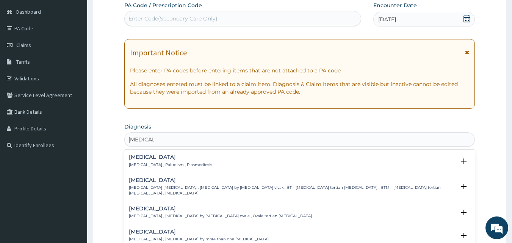
click at [149, 162] on p "Malaria , Paludism , Plasmodiosis" at bounding box center [170, 164] width 83 height 5
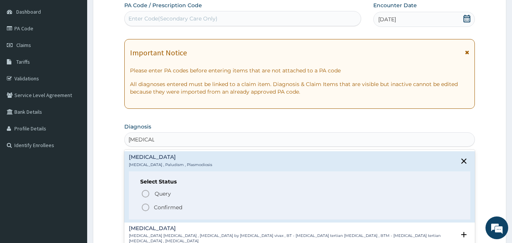
click at [159, 209] on p "Confirmed" at bounding box center [168, 208] width 28 height 8
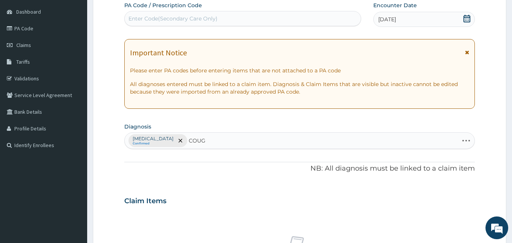
type input "COUGH"
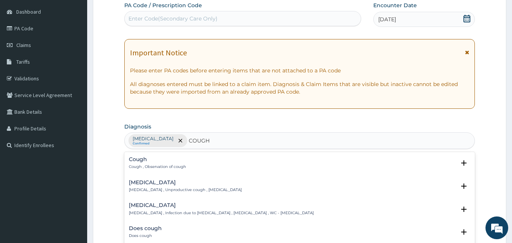
click at [160, 160] on h4 "Cough" at bounding box center [157, 160] width 57 height 6
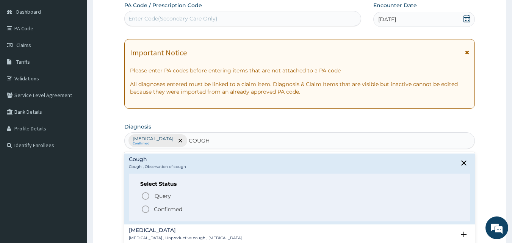
drag, startPoint x: 170, startPoint y: 209, endPoint x: 162, endPoint y: 208, distance: 8.0
click at [165, 210] on p "Confirmed" at bounding box center [168, 209] width 28 height 8
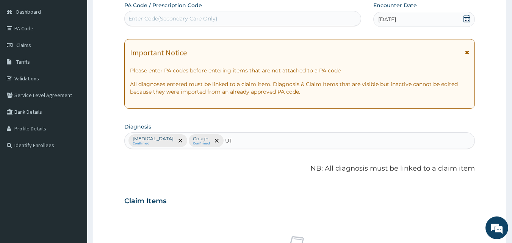
type input "UTI"
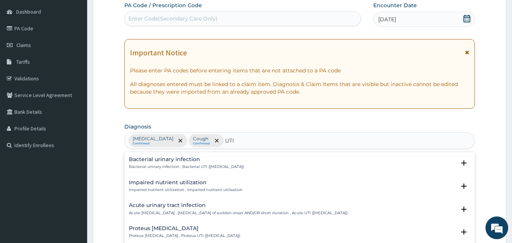
click at [169, 159] on h4 "Bacterial urinary infection" at bounding box center [186, 160] width 115 height 6
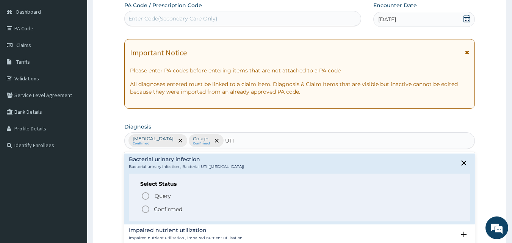
click at [183, 208] on span "Confirmed" at bounding box center [300, 209] width 318 height 9
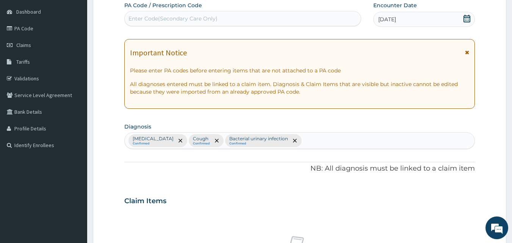
scroll to position [283, 0]
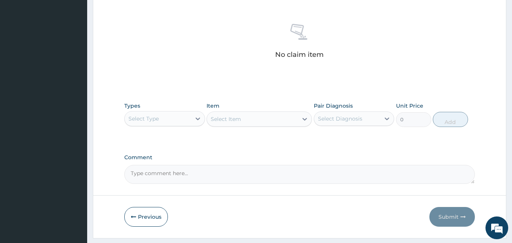
click at [172, 121] on div "Select Type" at bounding box center [158, 119] width 66 height 12
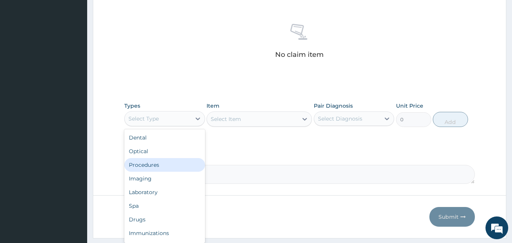
click at [162, 166] on div "Procedures" at bounding box center [164, 165] width 81 height 14
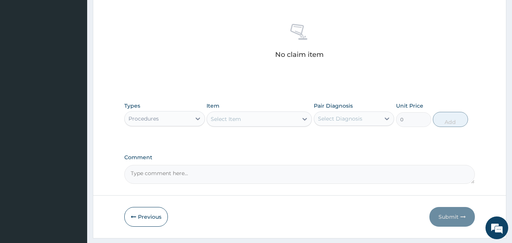
click at [232, 121] on div "Select Item" at bounding box center [226, 119] width 30 height 8
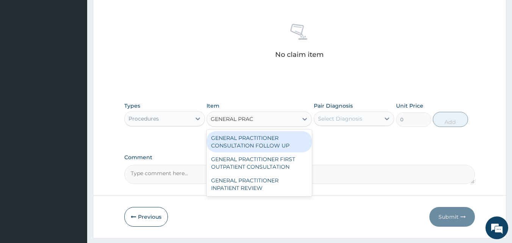
type input "GENERAL PRACT"
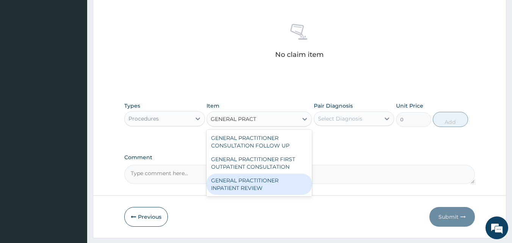
click at [271, 176] on div "GENERAL PRACTITIONER INPATIENT REVIEW" at bounding box center [259, 184] width 105 height 21
type input "2500"
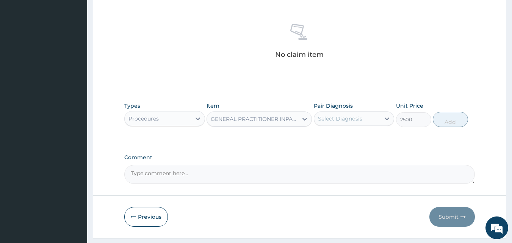
click at [268, 119] on div "GENERAL PRACTITIONER INPATIENT REVIEW" at bounding box center [255, 119] width 88 height 8
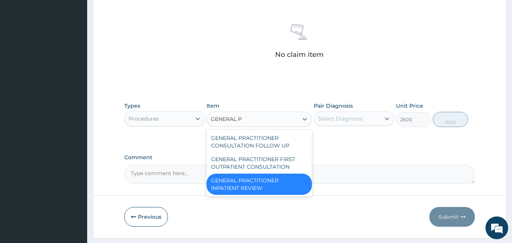
scroll to position [0, 0]
type input "GENERAL PRACT"
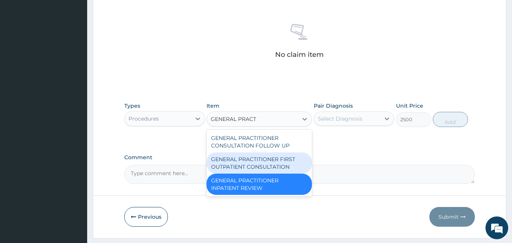
click at [282, 168] on div "GENERAL PRACTITIONER FIRST OUTPATIENT CONSULTATION" at bounding box center [259, 162] width 105 height 21
type input "3750"
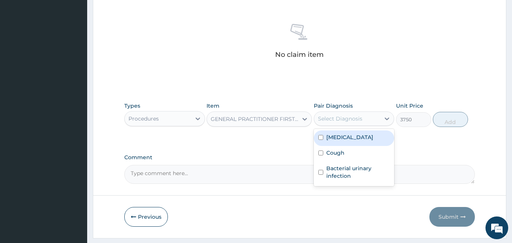
click at [351, 121] on div "Select Diagnosis" at bounding box center [340, 119] width 44 height 8
click at [351, 133] on div "Malaria" at bounding box center [354, 138] width 81 height 16
checkbox input "true"
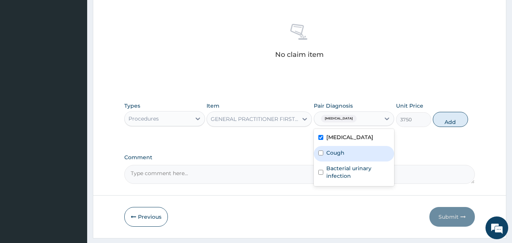
click at [353, 151] on div "Cough" at bounding box center [354, 154] width 81 height 16
checkbox input "true"
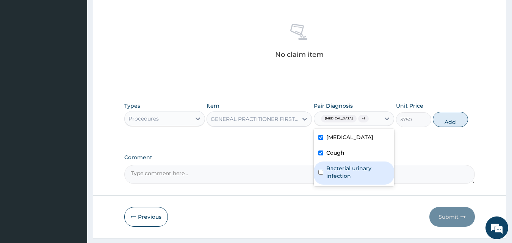
click at [354, 173] on label "Bacterial urinary infection" at bounding box center [358, 172] width 64 height 15
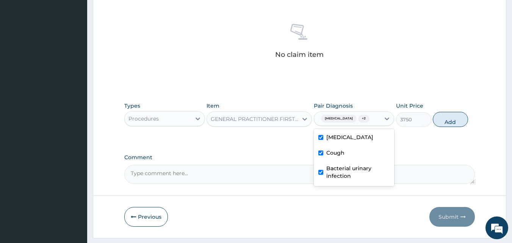
checkbox input "true"
click at [447, 121] on button "Add" at bounding box center [450, 119] width 35 height 15
type input "0"
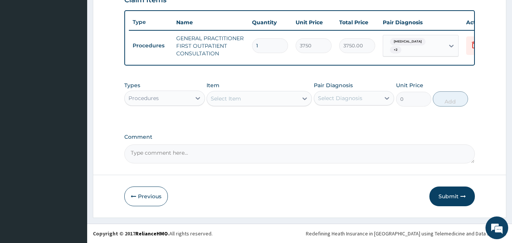
click at [182, 99] on div "Procedures" at bounding box center [158, 98] width 66 height 12
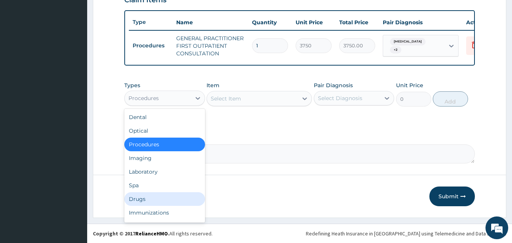
click at [159, 199] on div "Drugs" at bounding box center [164, 199] width 81 height 14
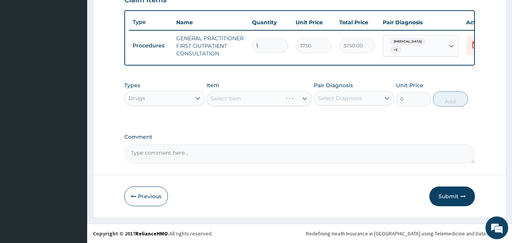
click at [236, 102] on div "Select Item" at bounding box center [259, 98] width 105 height 15
click at [238, 99] on div "Select Item" at bounding box center [226, 99] width 30 height 8
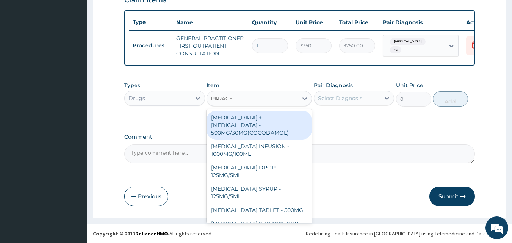
type input "PARACETA"
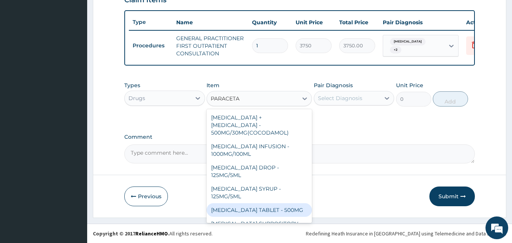
click at [293, 203] on div "PARACETAMOL TABLET - 500MG" at bounding box center [259, 210] width 105 height 14
type input "33.599999999999994"
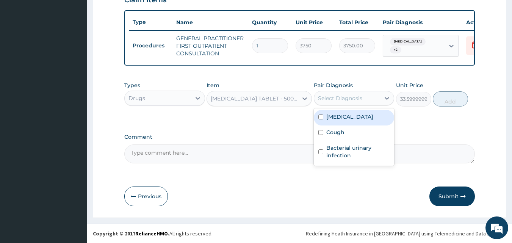
click at [346, 99] on div "Select Diagnosis" at bounding box center [340, 98] width 44 height 8
click at [350, 115] on div "Malaria" at bounding box center [354, 118] width 81 height 16
checkbox input "true"
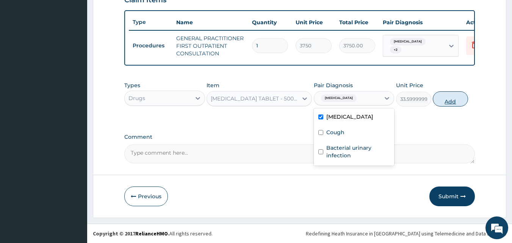
click at [437, 103] on button "Add" at bounding box center [450, 98] width 35 height 15
type input "0"
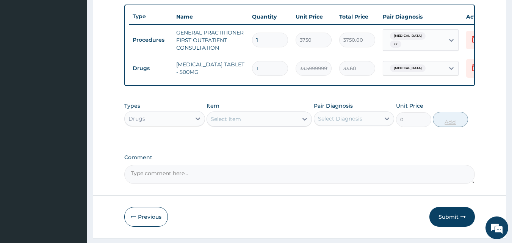
type input "18"
type input "604.80"
type input "18"
click at [253, 123] on div "Select Item" at bounding box center [252, 119] width 91 height 12
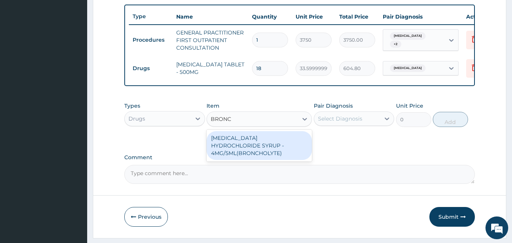
type input "BRONCH"
click at [259, 149] on div "BROMHEXINE HYDROCHLORIDE SYRUP - 4MG/5ML(BRONCHOLYTE)" at bounding box center [259, 145] width 105 height 29
type input "896"
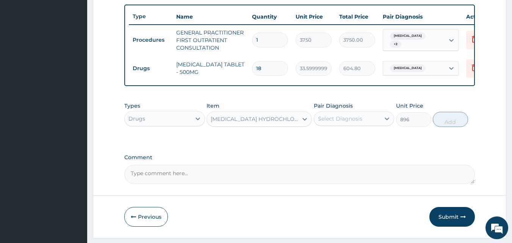
click at [342, 122] on div "Select Diagnosis" at bounding box center [340, 119] width 44 height 8
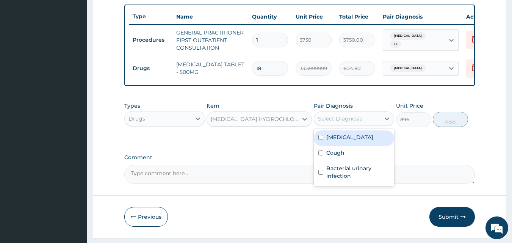
click at [344, 141] on label "Malaria" at bounding box center [349, 137] width 47 height 8
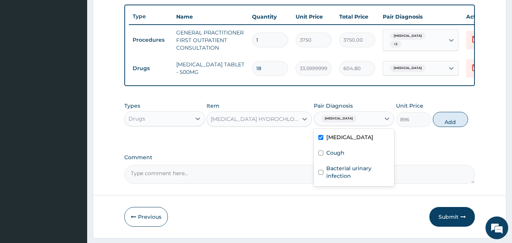
click at [344, 141] on label "Malaria" at bounding box center [349, 137] width 47 height 8
checkbox input "false"
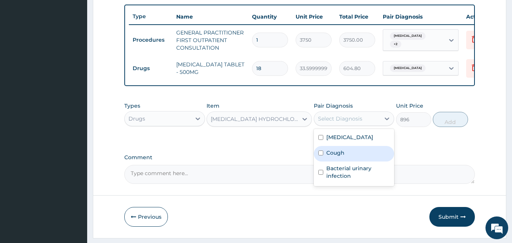
click at [349, 155] on div "Cough" at bounding box center [354, 154] width 81 height 16
checkbox input "true"
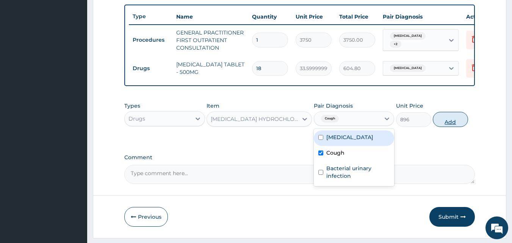
click at [442, 127] on button "Add" at bounding box center [450, 119] width 35 height 15
type input "0"
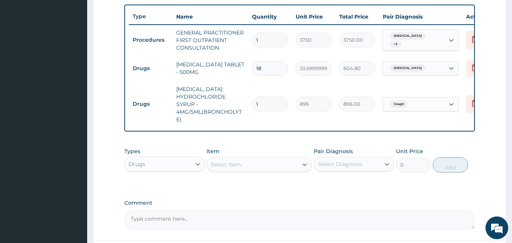
click at [223, 168] on div "Select Item" at bounding box center [226, 165] width 30 height 8
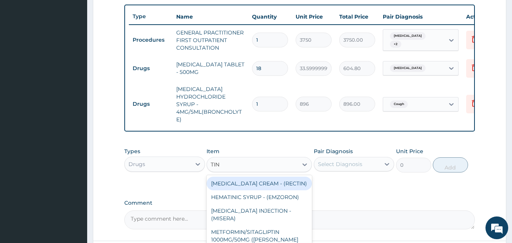
type input "TINI"
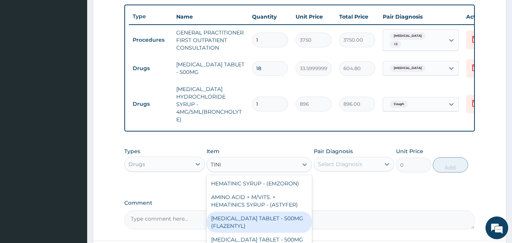
click at [262, 228] on div "TINIDAZOLE TABLET - 500MG (FLAZENTYL)" at bounding box center [259, 222] width 105 height 21
type input "812"
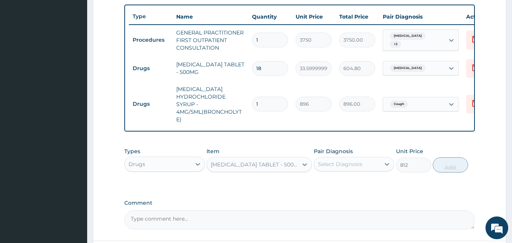
click at [361, 168] on div "Select Diagnosis" at bounding box center [340, 164] width 44 height 8
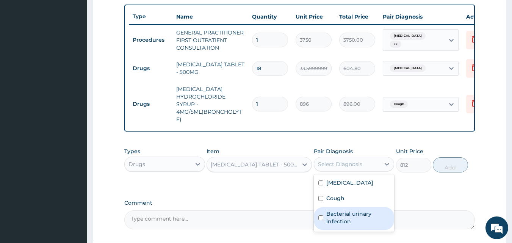
click at [359, 220] on label "Bacterial urinary infection" at bounding box center [358, 217] width 64 height 15
checkbox input "true"
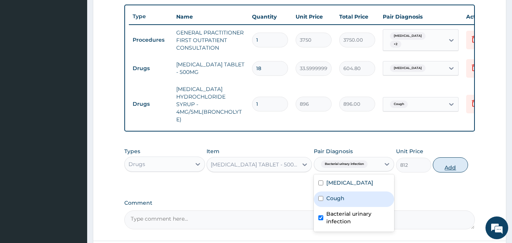
click at [440, 169] on button "Add" at bounding box center [450, 164] width 35 height 15
type input "0"
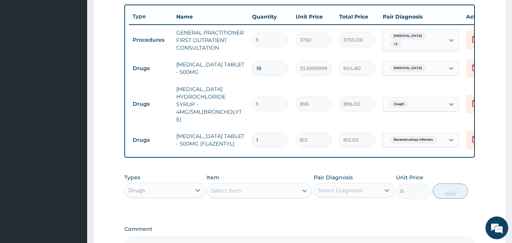
type input "10"
type input "8120.00"
type input "10"
click at [241, 194] on div "Select Item" at bounding box center [252, 191] width 91 height 12
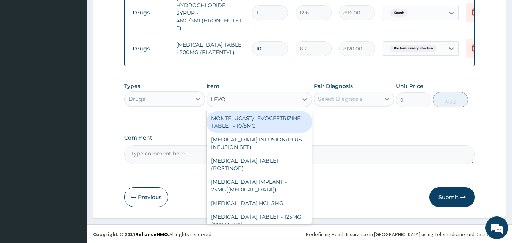
scroll to position [375, 0]
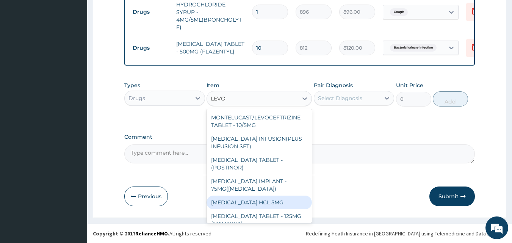
type input "LEVOF"
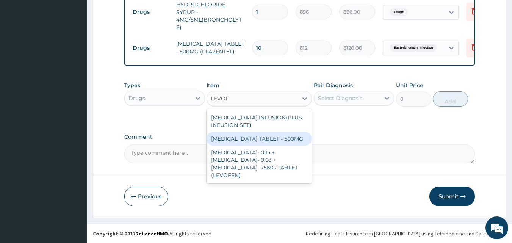
click at [279, 143] on div "LEVOFLOXACIN TABLET - 500MG" at bounding box center [259, 139] width 105 height 14
type input "196"
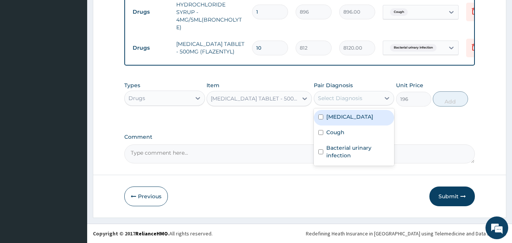
click at [376, 101] on div "Select Diagnosis" at bounding box center [347, 98] width 66 height 12
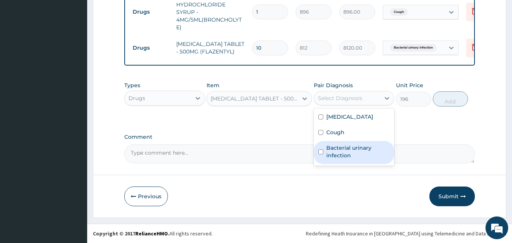
click at [353, 149] on label "Bacterial urinary infection" at bounding box center [358, 151] width 64 height 15
checkbox input "true"
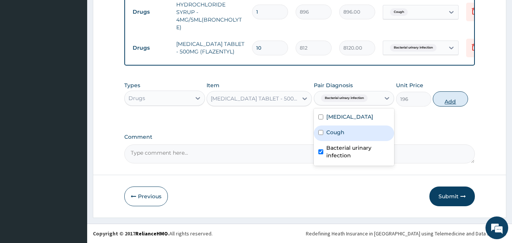
click at [448, 94] on button "Add" at bounding box center [450, 98] width 35 height 15
type input "0"
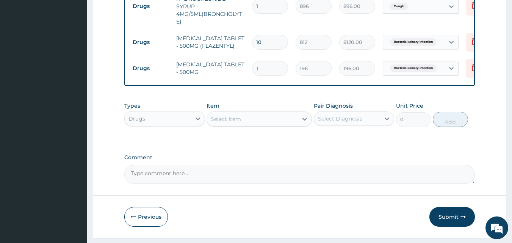
type input "0.00"
type input "5"
type input "980.00"
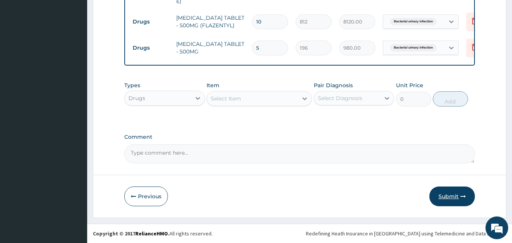
type input "5"
click at [457, 193] on button "Submit" at bounding box center [452, 197] width 45 height 20
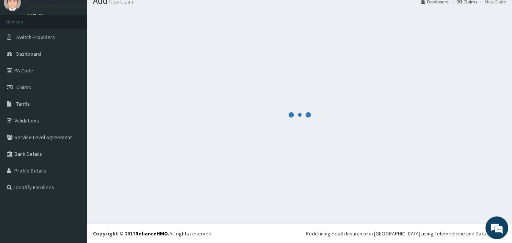
scroll to position [401, 0]
